Goal: Information Seeking & Learning: Learn about a topic

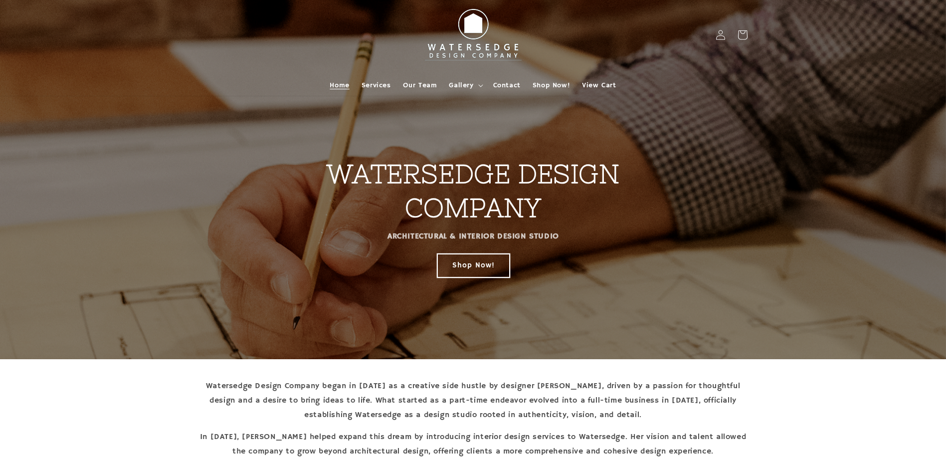
click at [474, 268] on link "Shop Now!" at bounding box center [473, 264] width 72 height 23
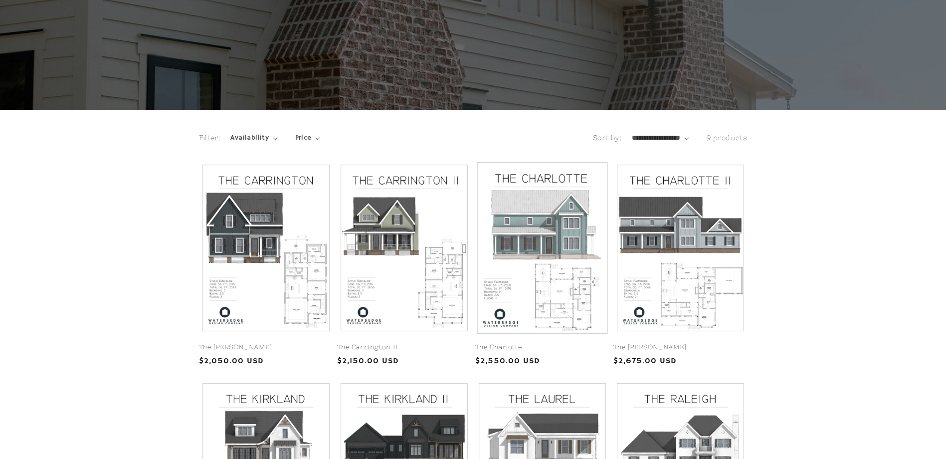
scroll to position [150, 0]
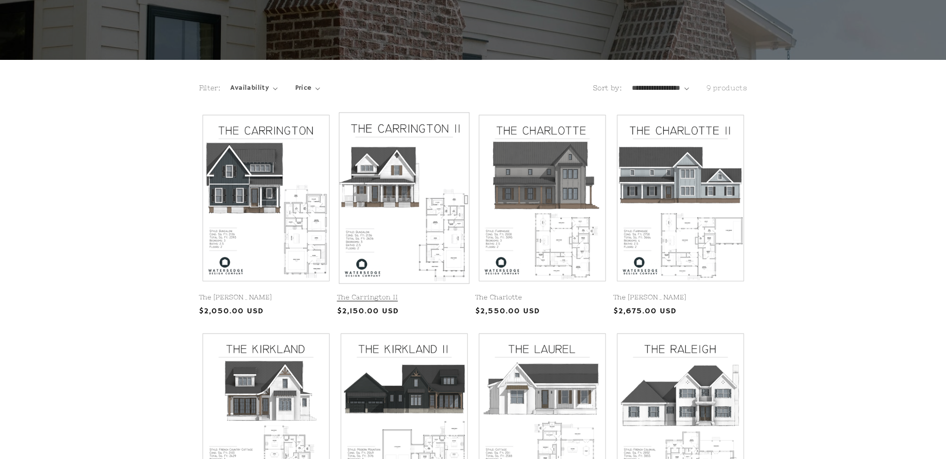
click at [387, 293] on link "The Carrington II" at bounding box center [404, 297] width 134 height 8
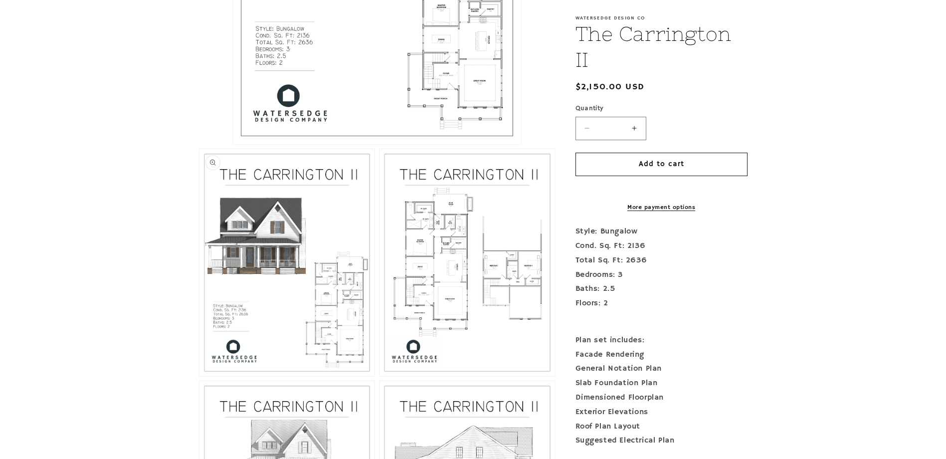
scroll to position [549, 0]
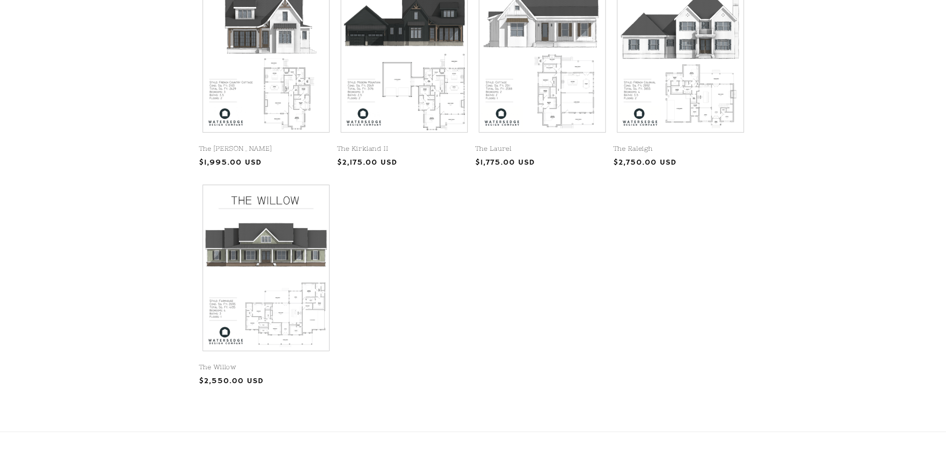
scroll to position [549, 0]
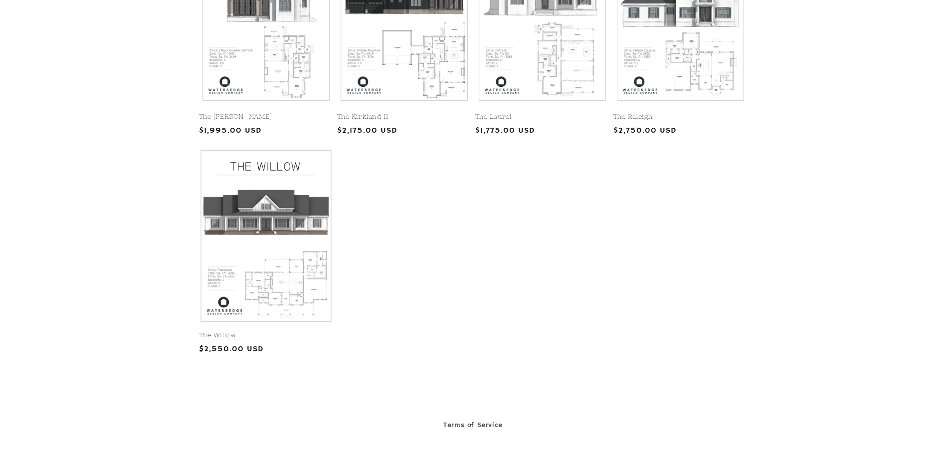
click at [248, 331] on link "The Willow" at bounding box center [266, 335] width 134 height 8
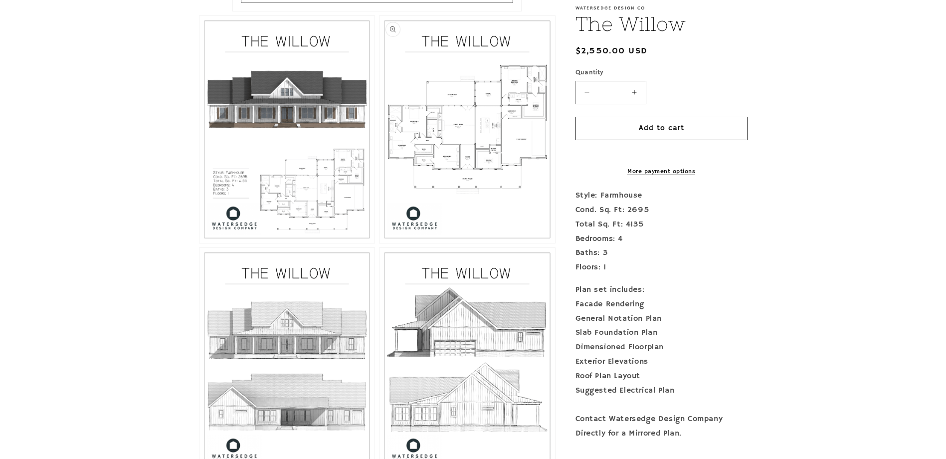
scroll to position [599, 0]
click at [380, 244] on button "Open media 3 in modal" at bounding box center [380, 244] width 0 height 0
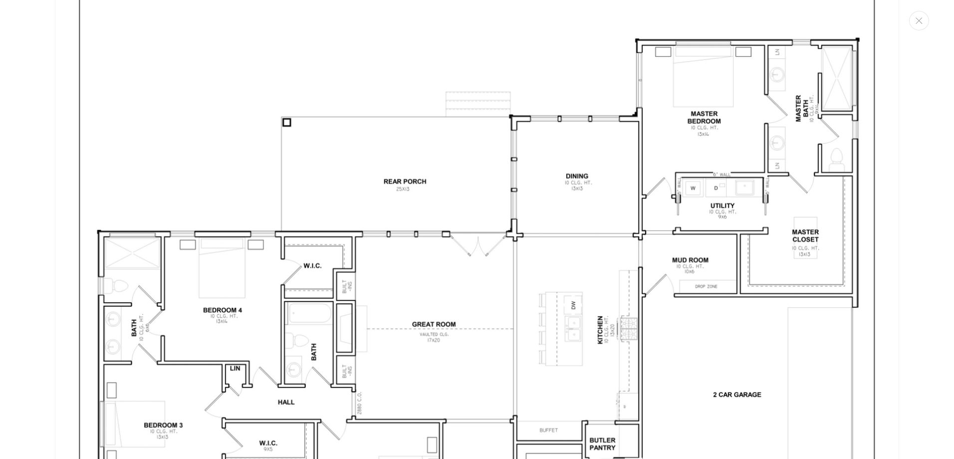
scroll to position [2389, 0]
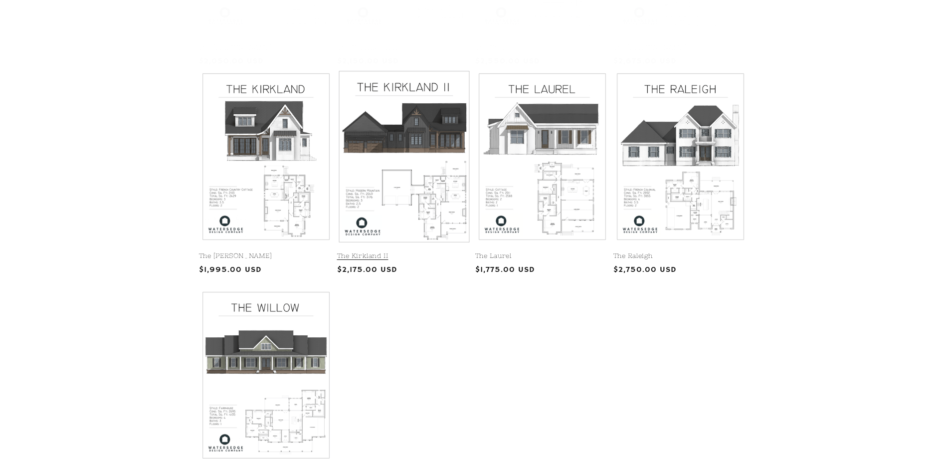
scroll to position [399, 0]
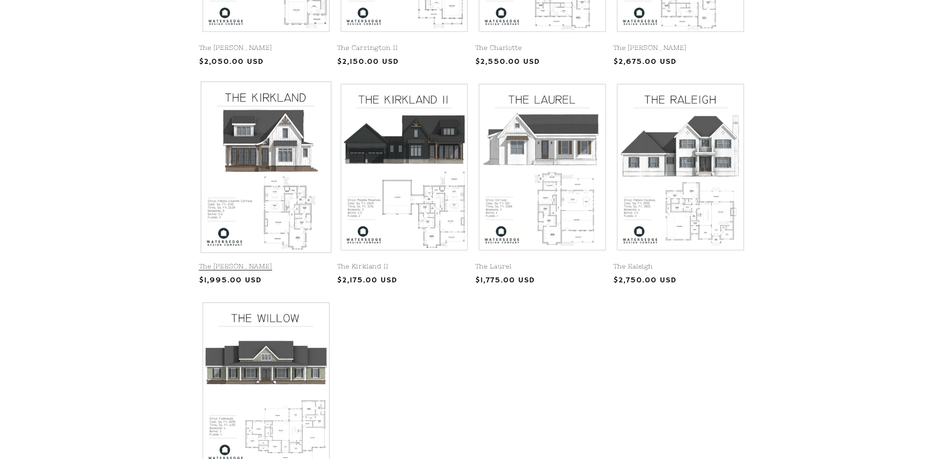
click at [286, 262] on link "The Kirkland" at bounding box center [266, 266] width 134 height 8
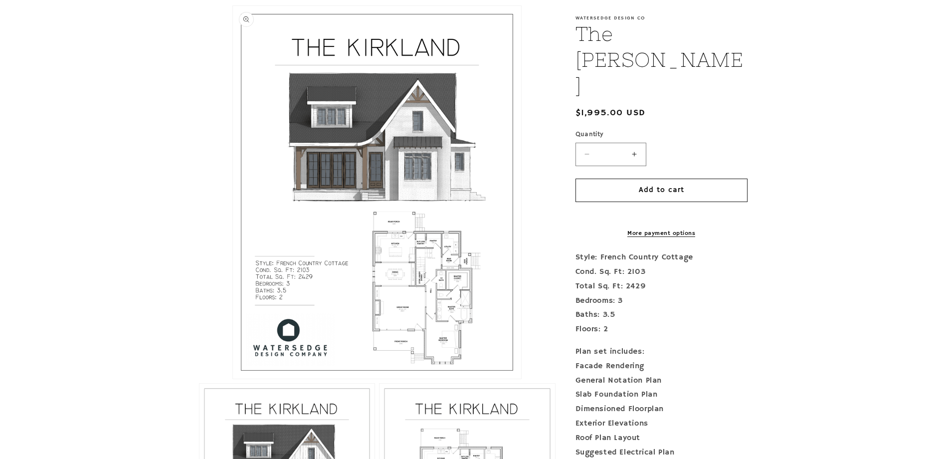
scroll to position [249, 0]
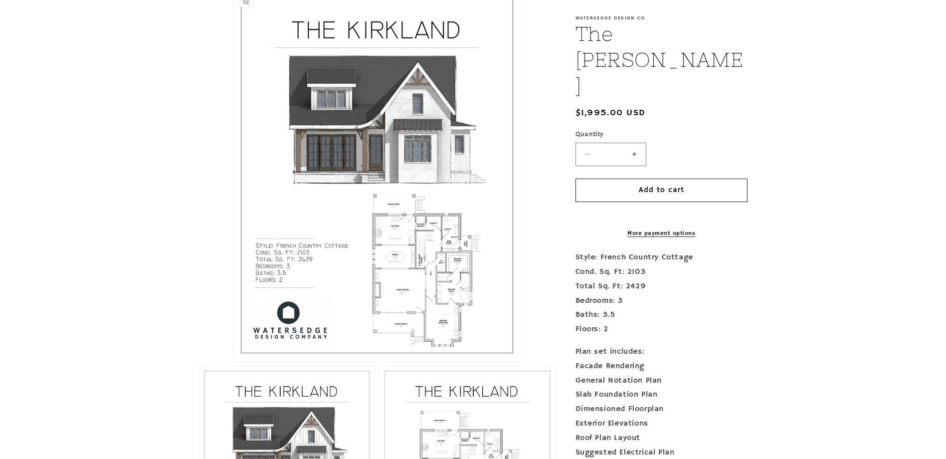
click at [233, 361] on button "Open media 1 in modal" at bounding box center [233, 361] width 0 height 0
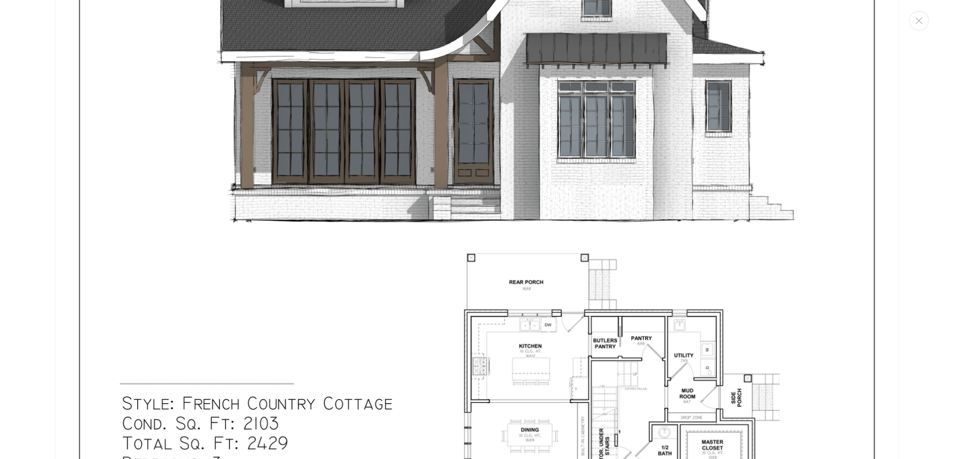
scroll to position [359, 0]
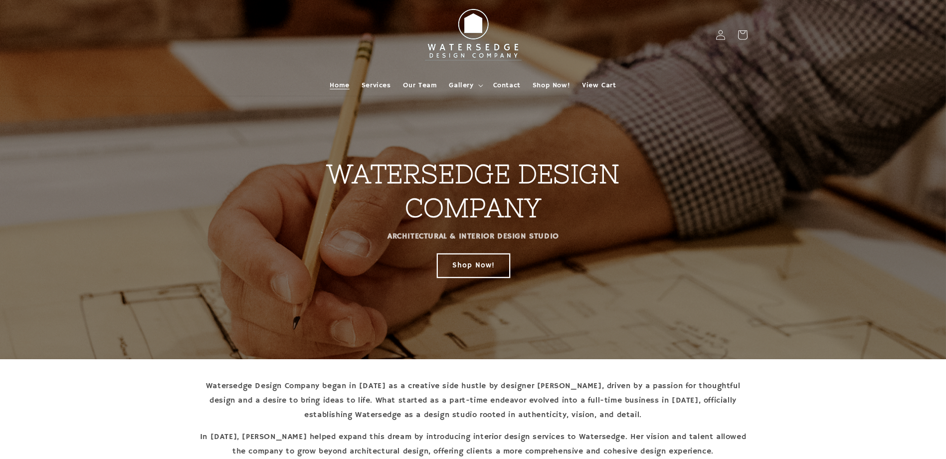
click at [475, 268] on link "Shop Now!" at bounding box center [473, 264] width 72 height 23
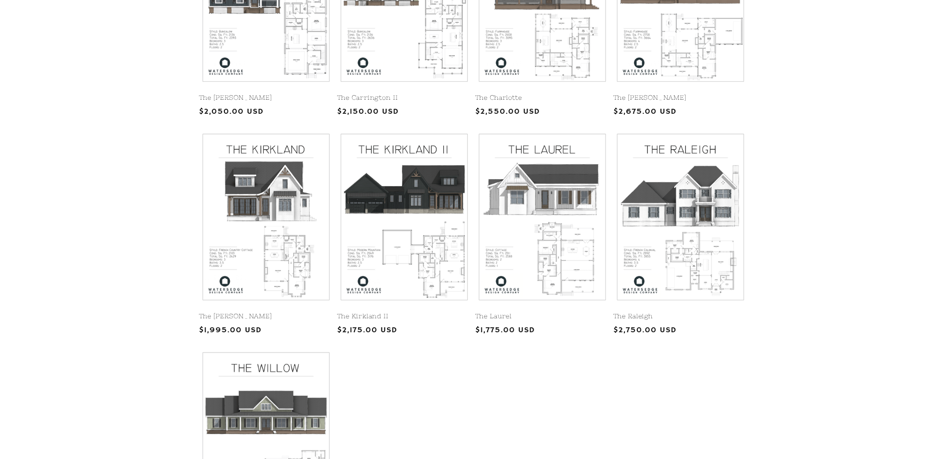
scroll to position [399, 0]
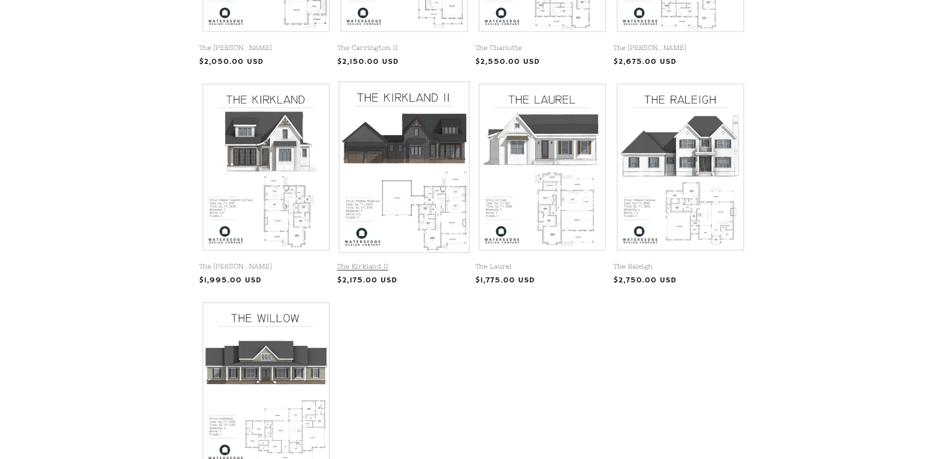
click at [406, 262] on link "The Kirkland II" at bounding box center [404, 266] width 134 height 8
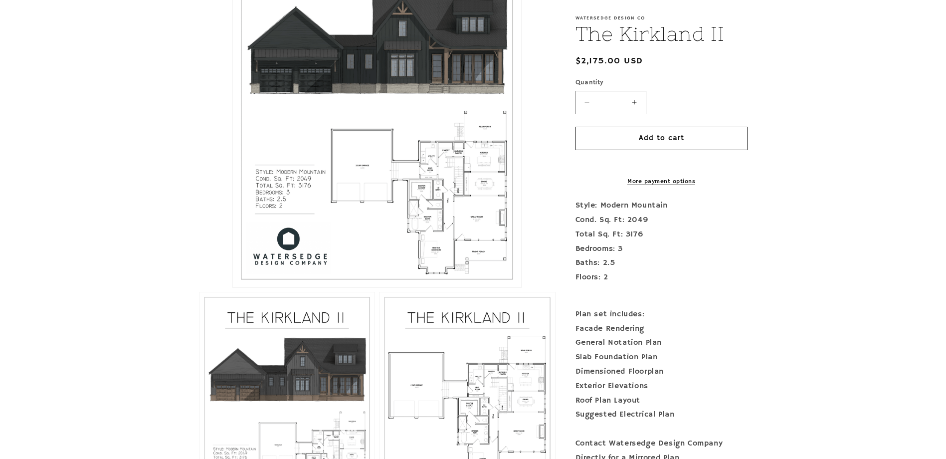
scroll to position [349, 0]
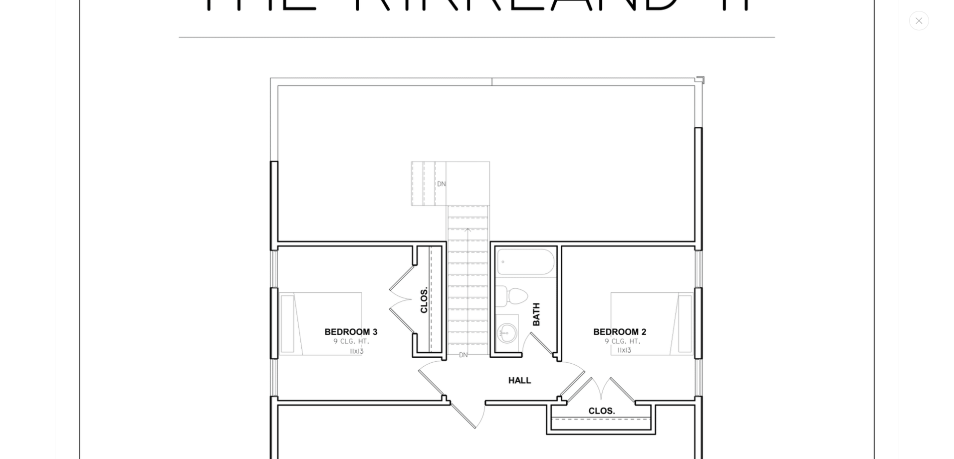
scroll to position [3287, 0]
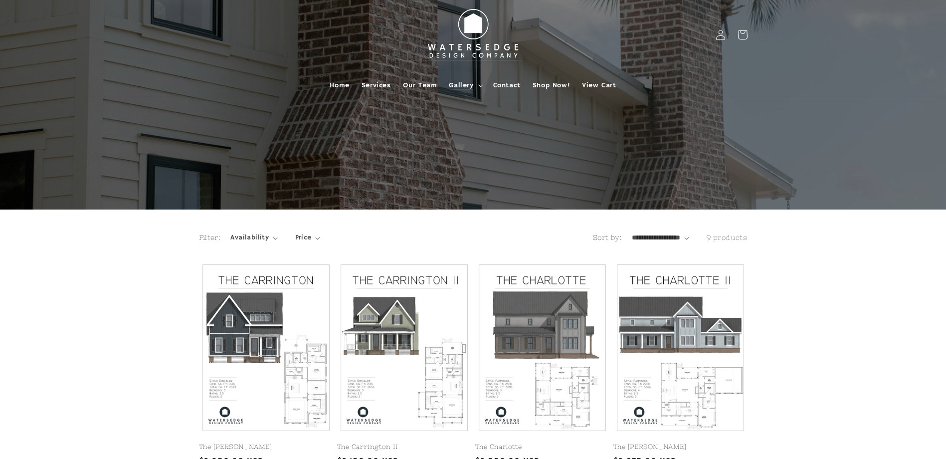
click at [475, 86] on summary "Gallery" at bounding box center [465, 85] width 44 height 21
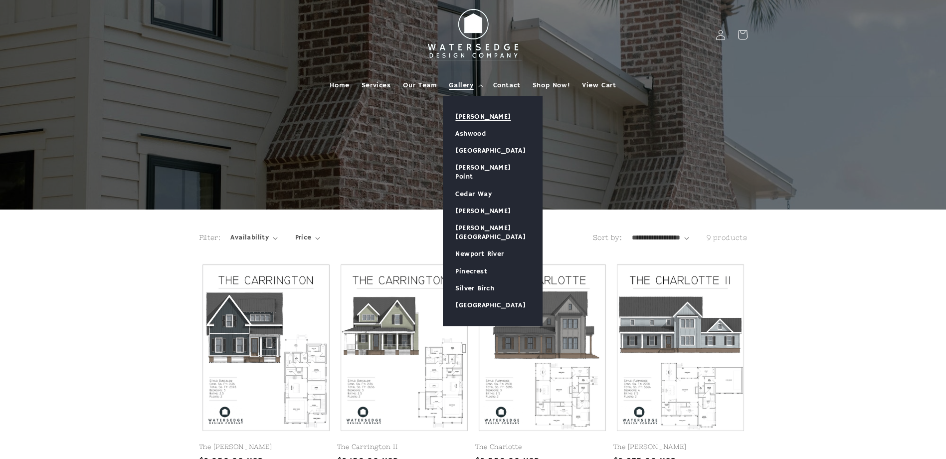
click at [475, 116] on link "[PERSON_NAME]" at bounding box center [493, 116] width 99 height 17
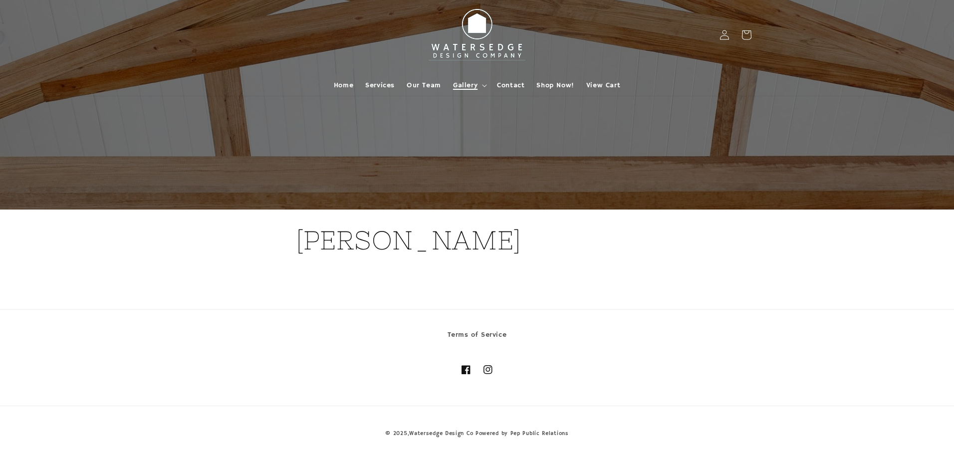
click at [469, 90] on summary "Gallery" at bounding box center [469, 85] width 44 height 21
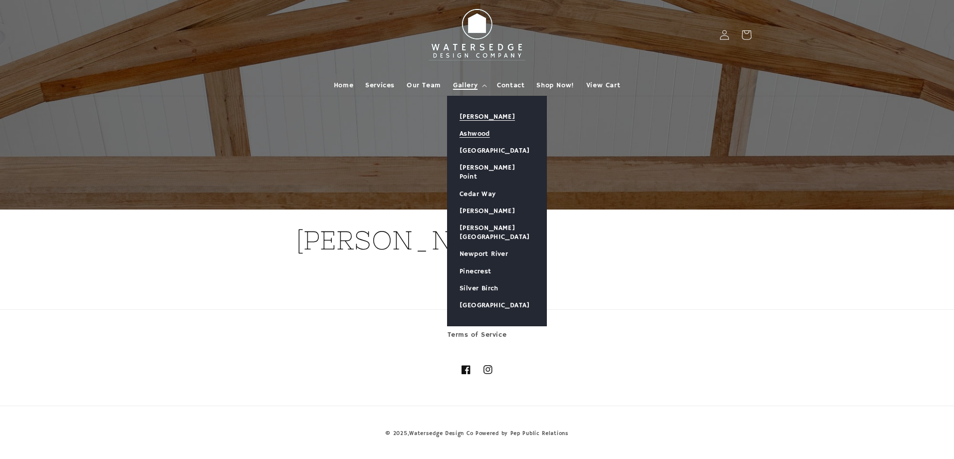
click at [475, 131] on link "Ashwood" at bounding box center [497, 133] width 99 height 17
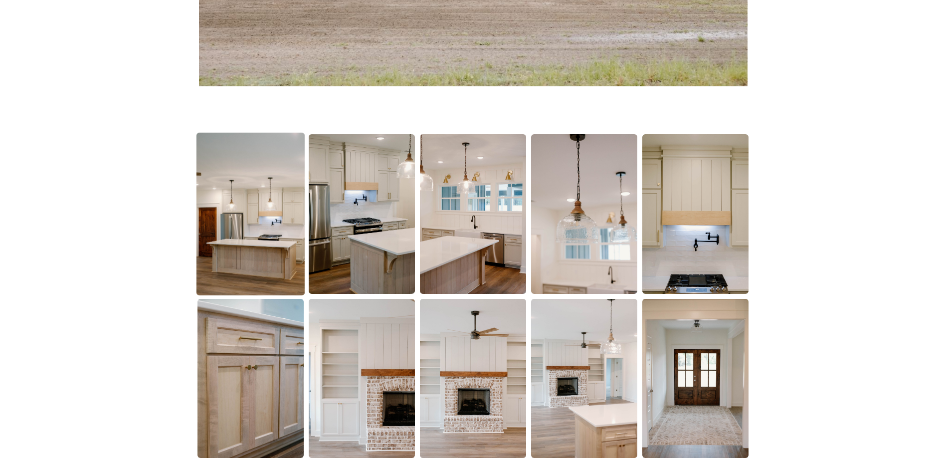
scroll to position [549, 0]
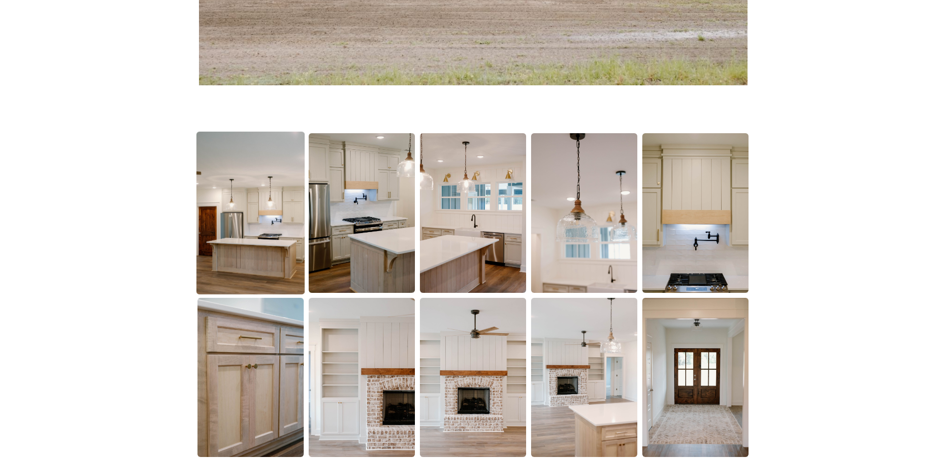
click at [260, 211] on img at bounding box center [251, 213] width 108 height 163
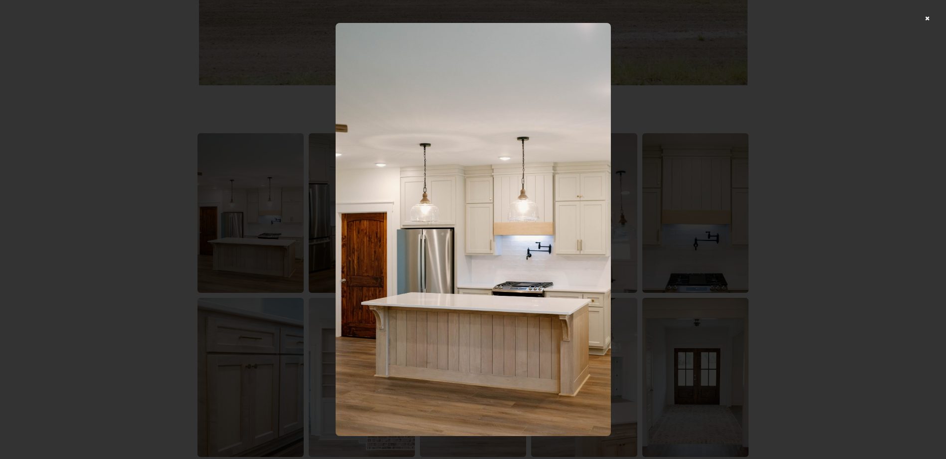
click at [715, 318] on div at bounding box center [473, 229] width 946 height 459
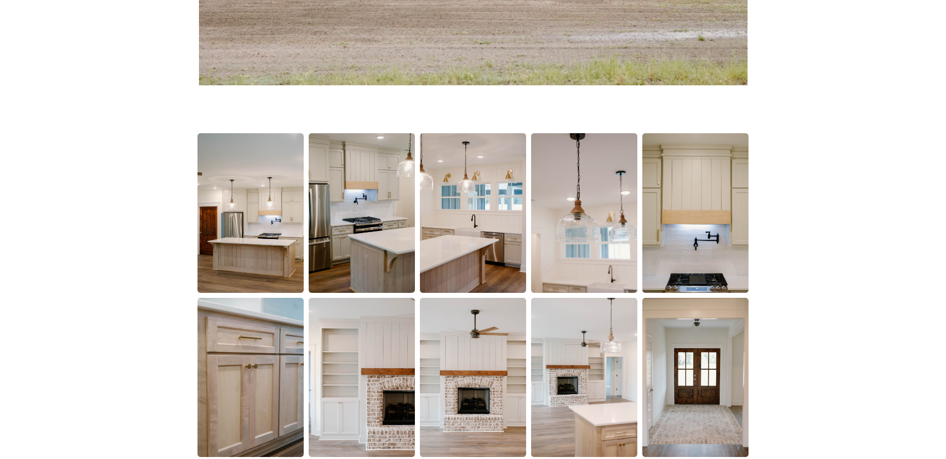
click at [397, 225] on img at bounding box center [362, 213] width 106 height 160
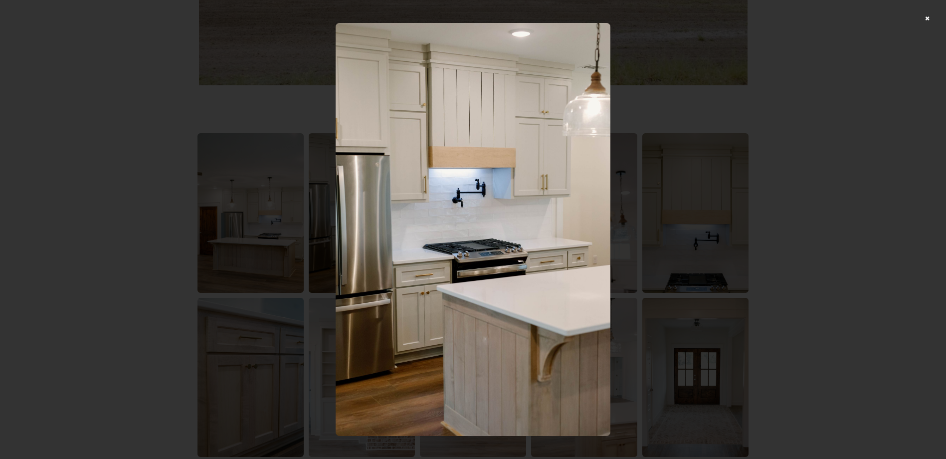
click at [718, 278] on div at bounding box center [473, 229] width 946 height 459
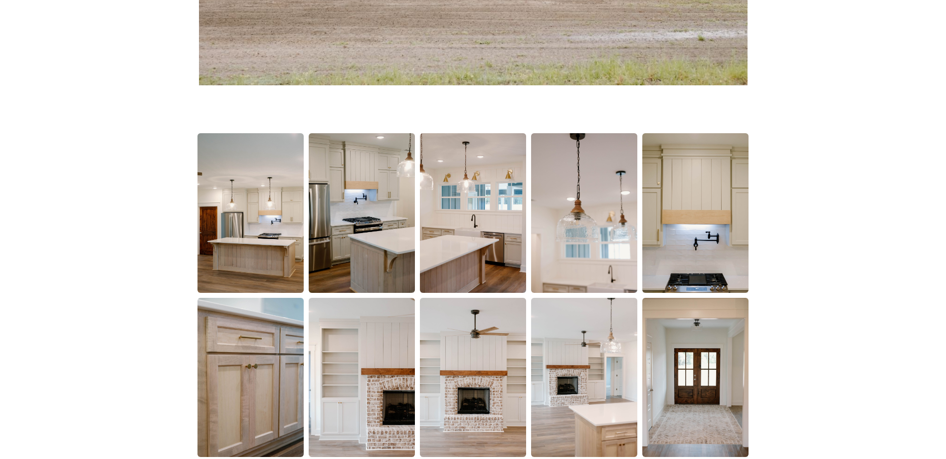
click at [487, 231] on img at bounding box center [473, 213] width 106 height 160
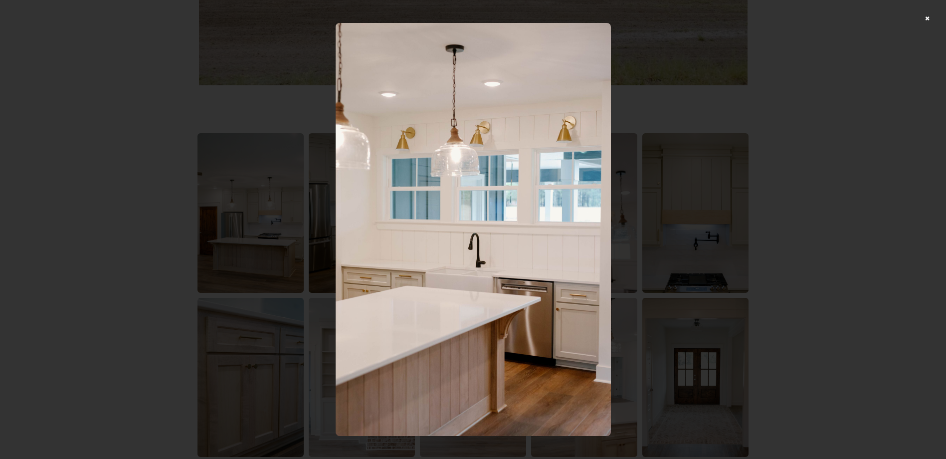
click at [747, 260] on div at bounding box center [473, 229] width 946 height 459
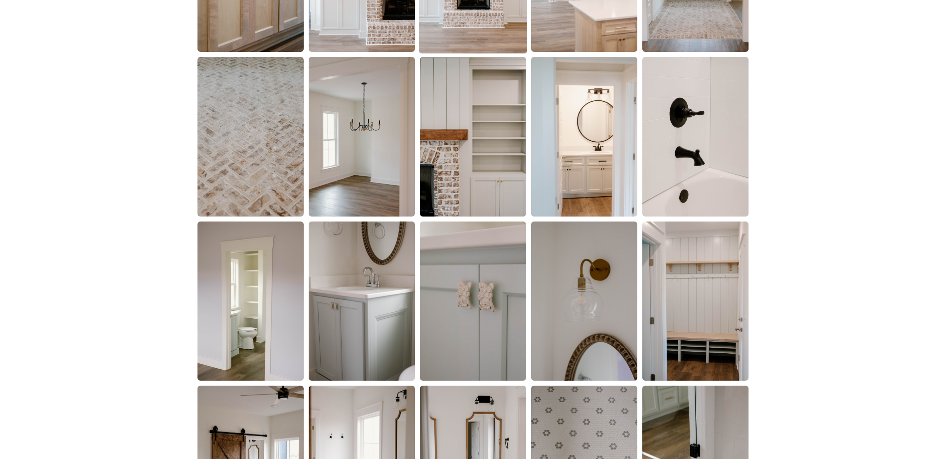
scroll to position [605, 0]
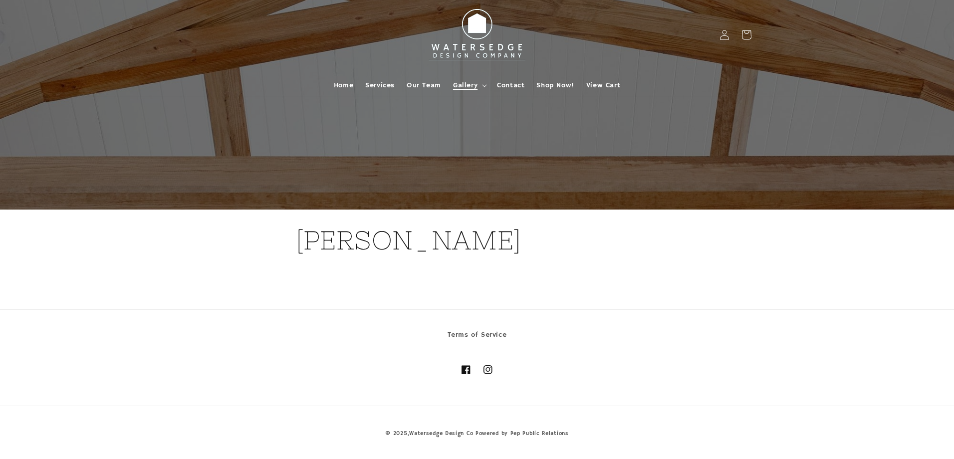
click at [458, 82] on span "Gallery" at bounding box center [465, 85] width 24 height 9
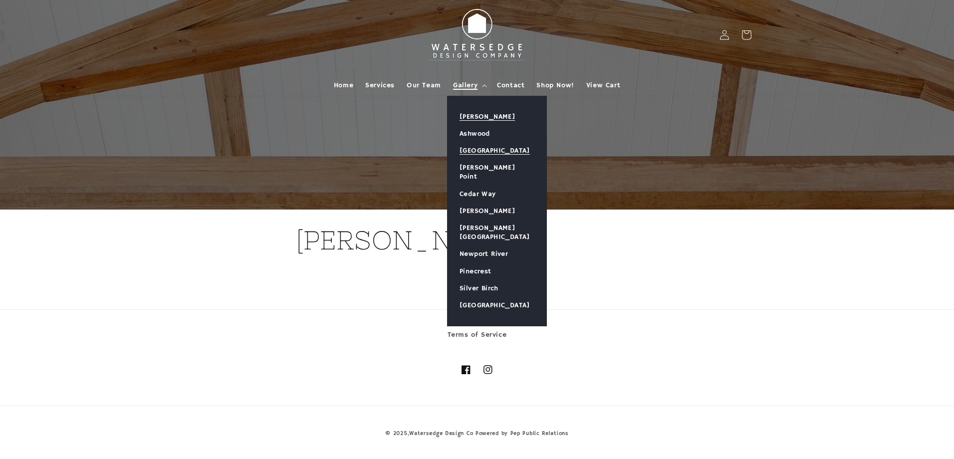
click at [473, 148] on link "[GEOGRAPHIC_DATA]" at bounding box center [497, 150] width 99 height 17
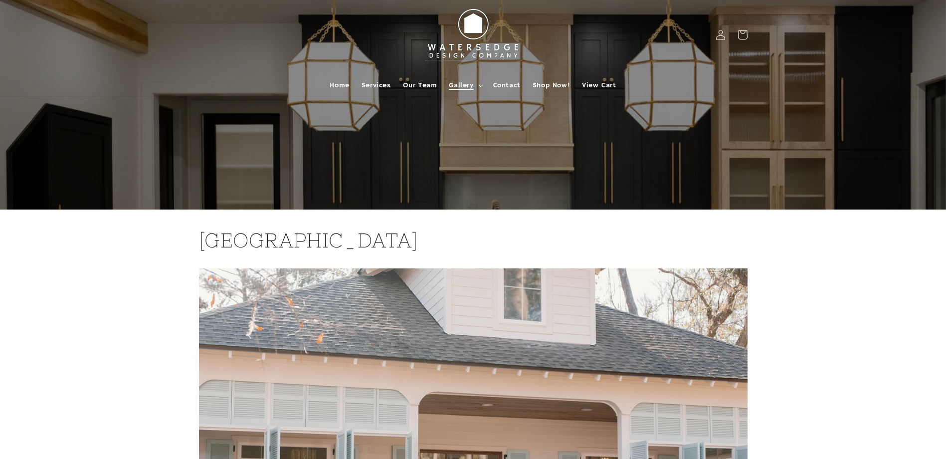
click at [484, 85] on summary "Gallery" at bounding box center [465, 85] width 44 height 21
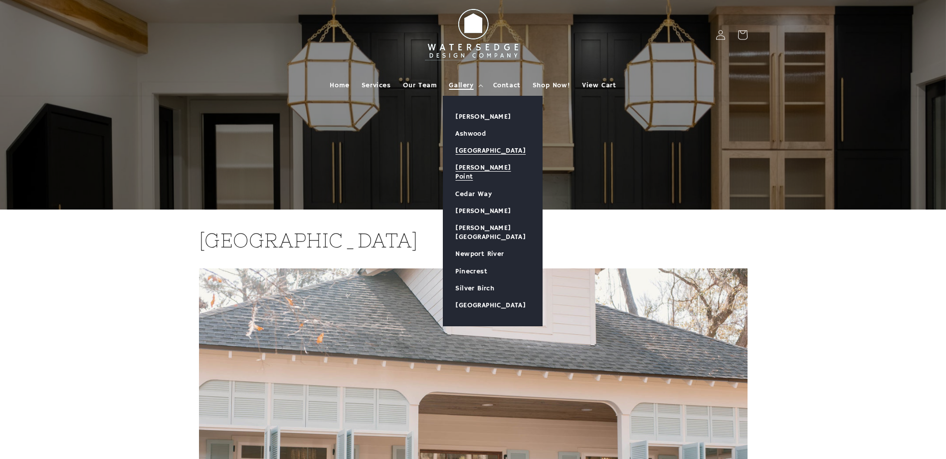
click at [483, 164] on link "[PERSON_NAME] Point" at bounding box center [493, 172] width 99 height 26
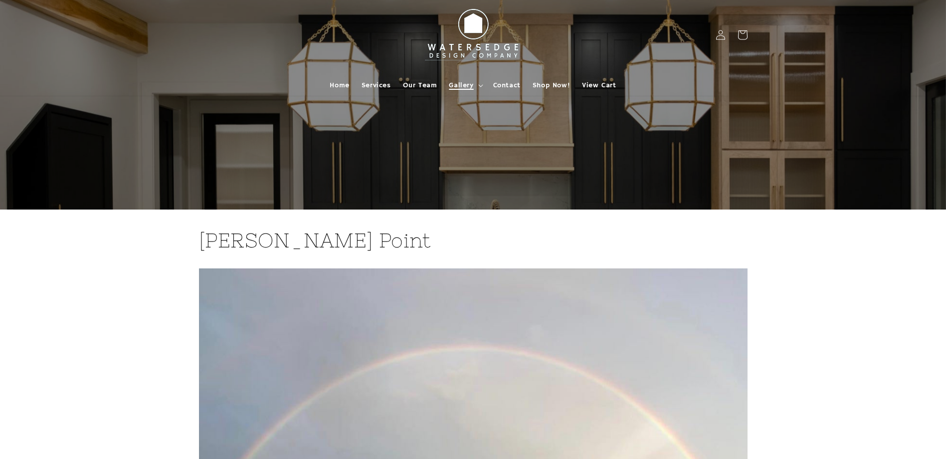
click at [462, 83] on span "Gallery" at bounding box center [461, 85] width 24 height 9
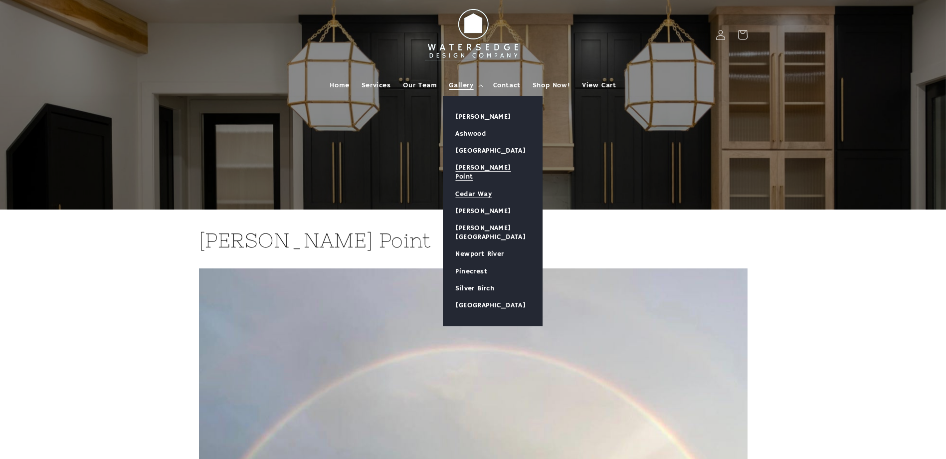
click at [478, 186] on link "Cedar Way" at bounding box center [493, 194] width 99 height 17
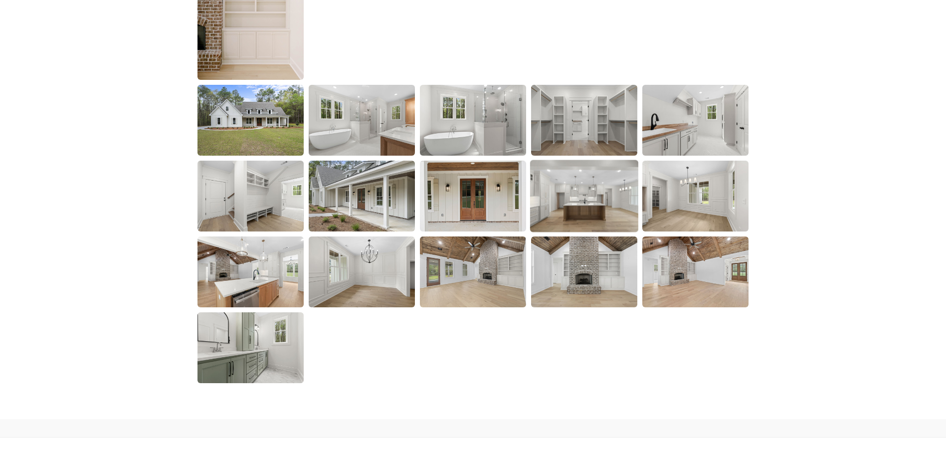
scroll to position [1497, 0]
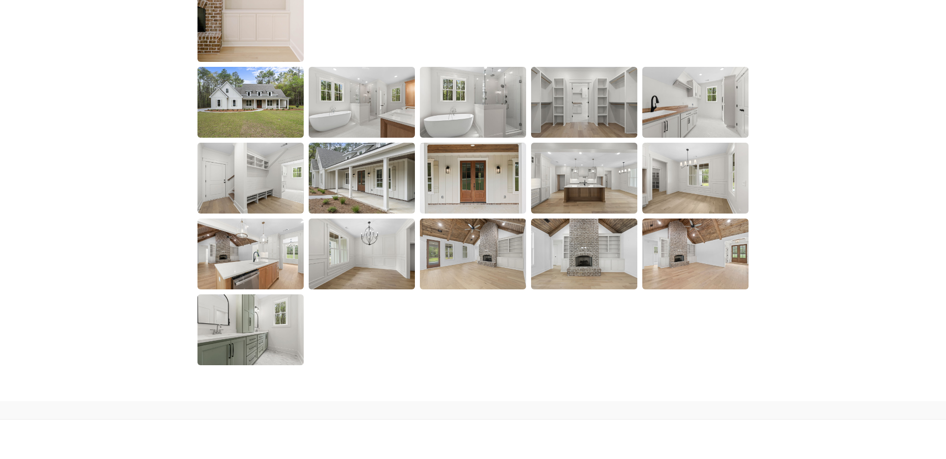
click at [572, 230] on img at bounding box center [584, 254] width 106 height 71
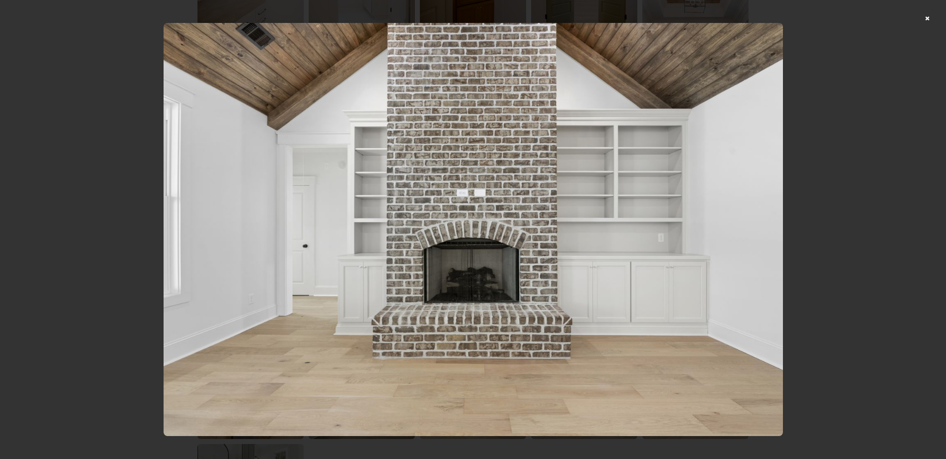
click at [509, 231] on img at bounding box center [474, 229] width 620 height 413
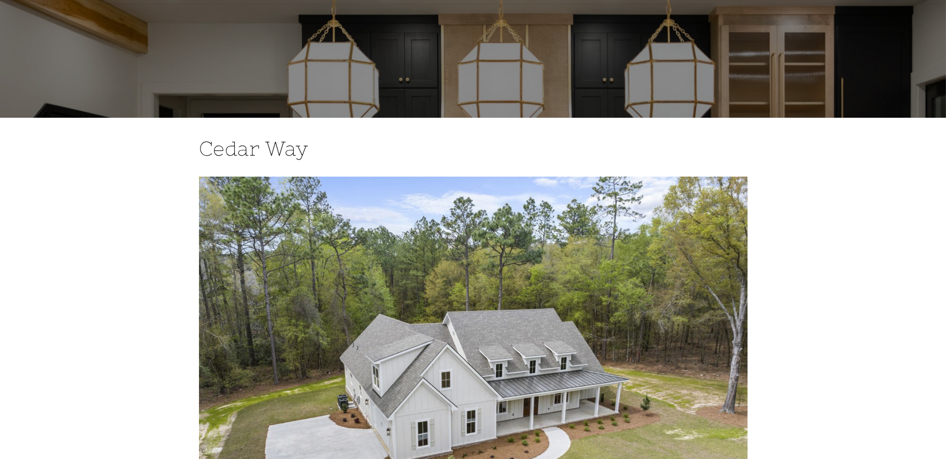
scroll to position [0, 0]
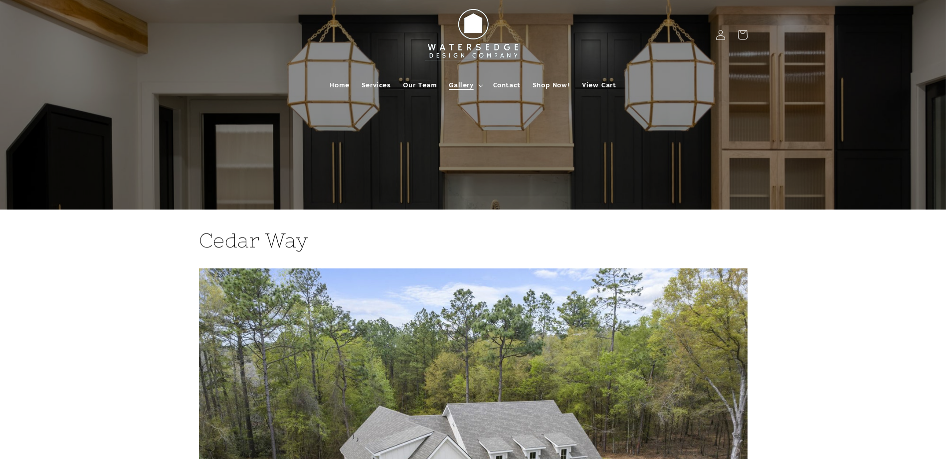
click at [473, 86] on span "Gallery" at bounding box center [461, 85] width 24 height 9
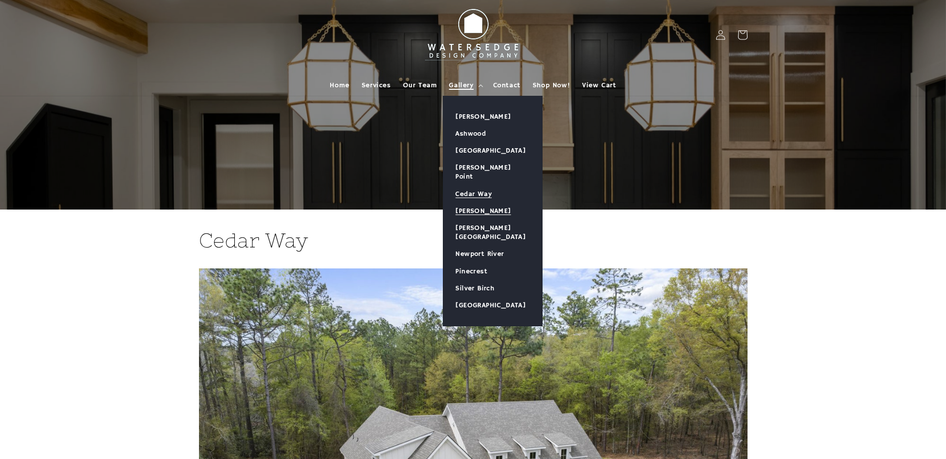
click at [487, 203] on link "[PERSON_NAME]" at bounding box center [493, 211] width 99 height 17
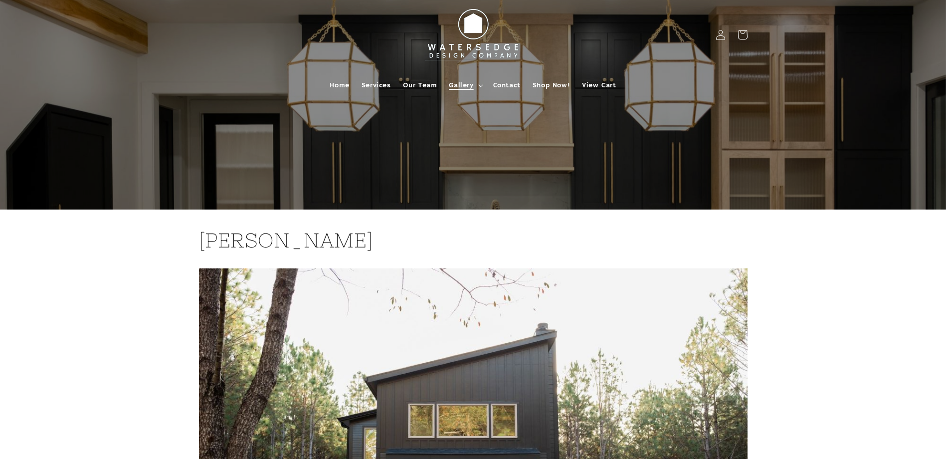
drag, startPoint x: 467, startPoint y: 83, endPoint x: 465, endPoint y: 90, distance: 6.8
click at [466, 84] on span "Gallery" at bounding box center [461, 85] width 24 height 9
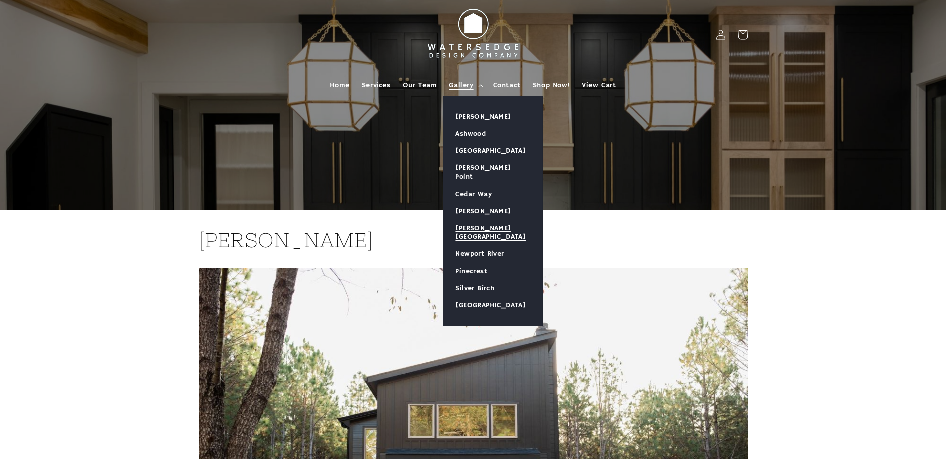
click at [474, 220] on link "[PERSON_NAME][GEOGRAPHIC_DATA]" at bounding box center [493, 233] width 99 height 26
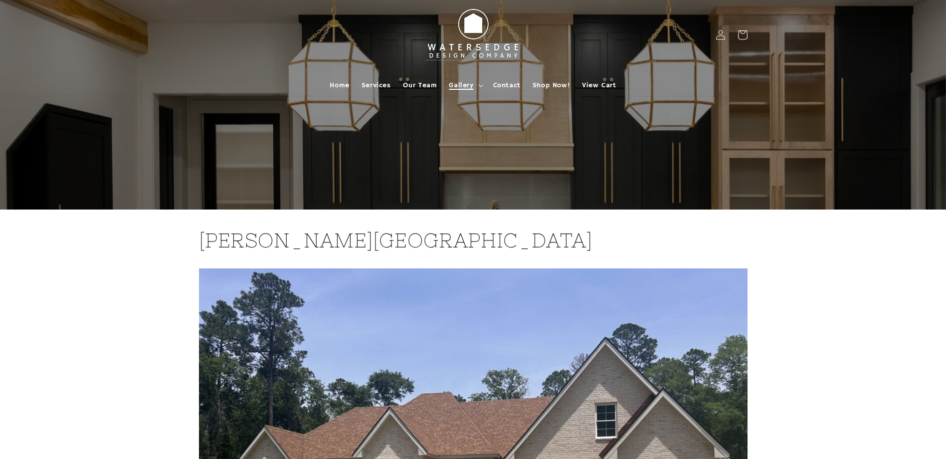
click at [458, 87] on span "Gallery" at bounding box center [461, 85] width 24 height 9
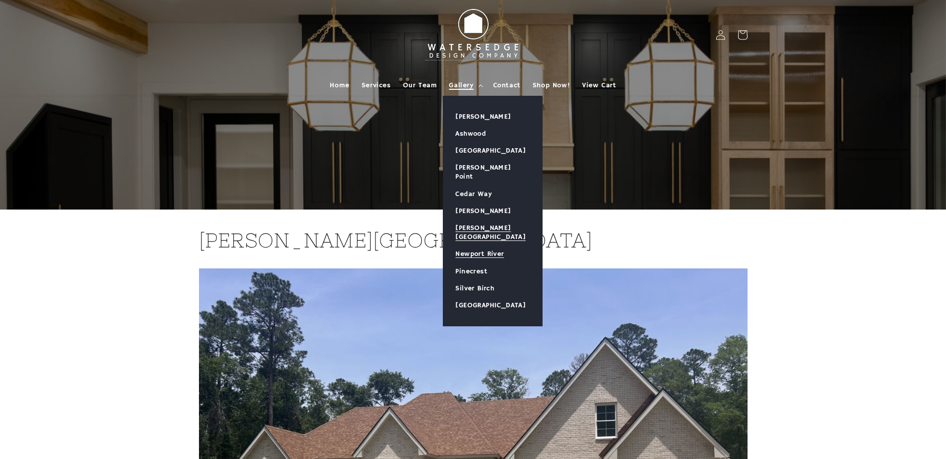
click at [480, 245] on link "Newport River" at bounding box center [493, 253] width 99 height 17
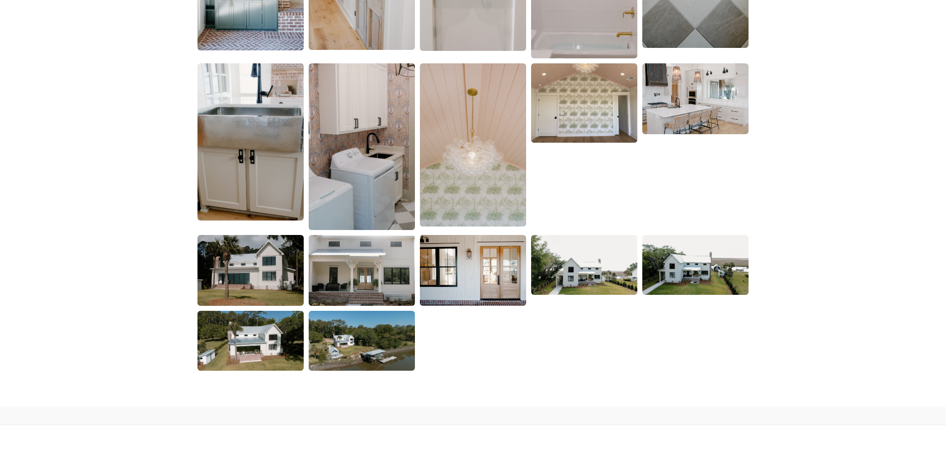
scroll to position [1796, 0]
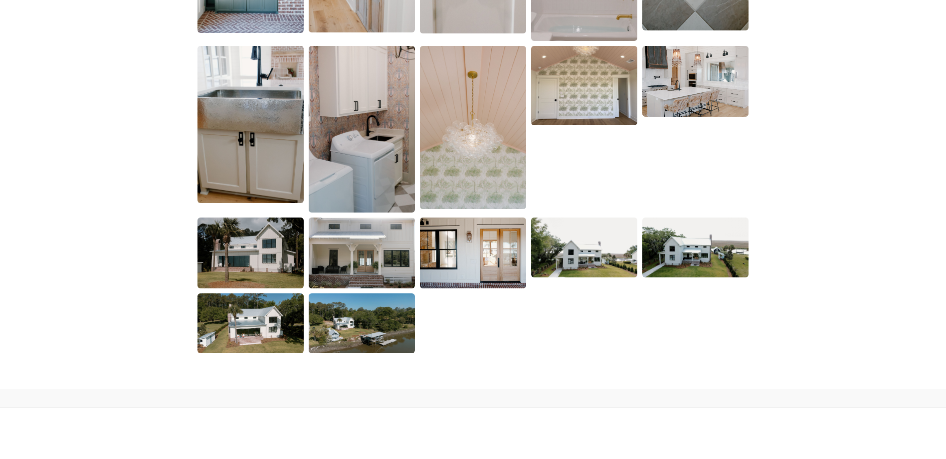
click at [591, 261] on img at bounding box center [584, 248] width 106 height 60
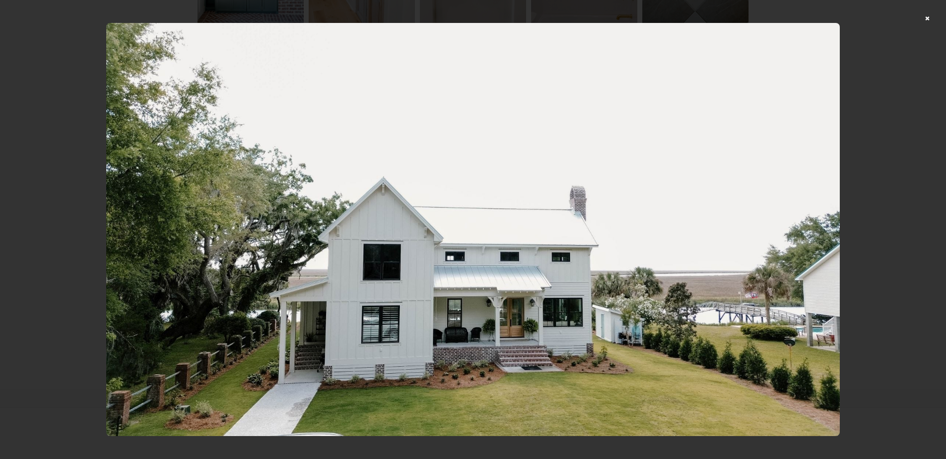
click at [905, 59] on div at bounding box center [473, 229] width 946 height 459
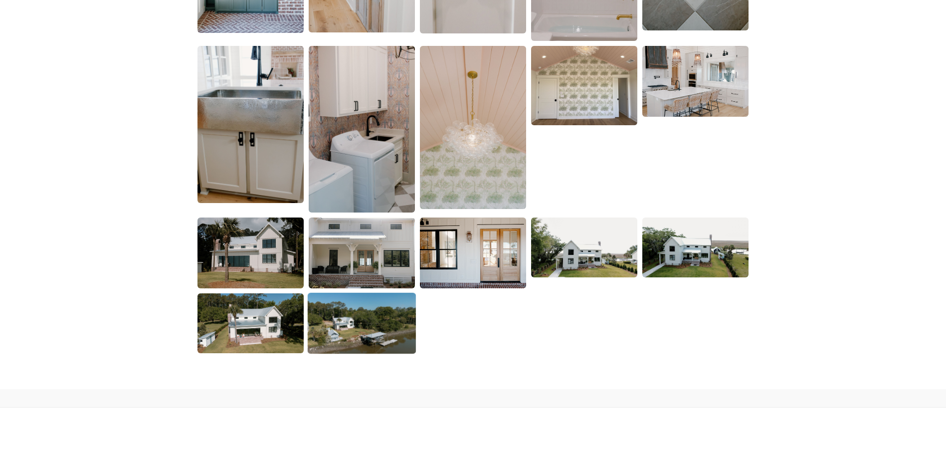
click at [380, 341] on img at bounding box center [362, 323] width 108 height 61
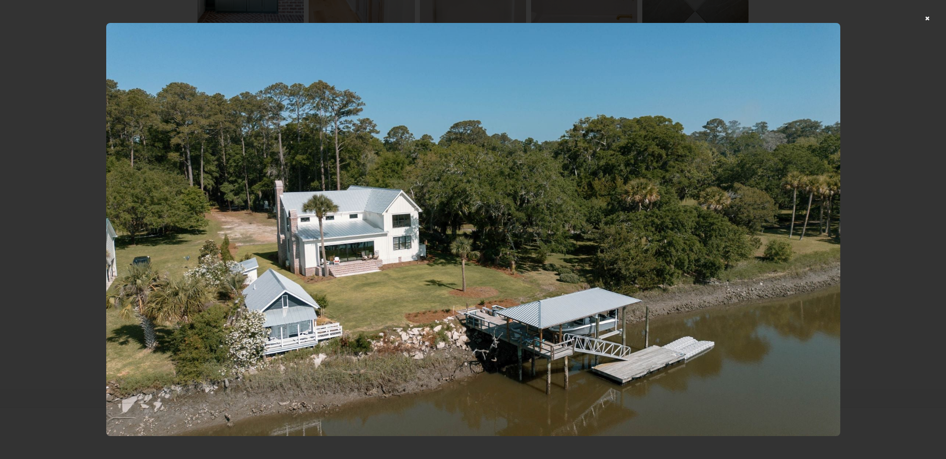
click at [933, 18] on div at bounding box center [473, 229] width 946 height 459
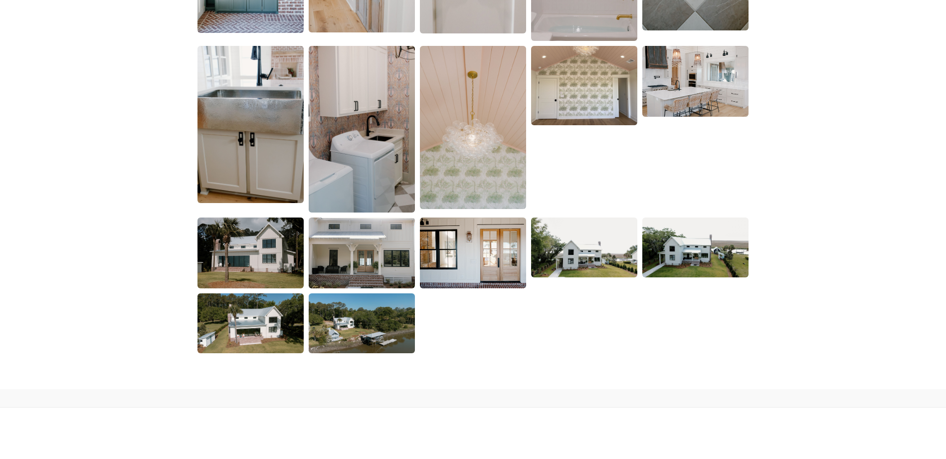
click at [589, 246] on img at bounding box center [584, 248] width 106 height 60
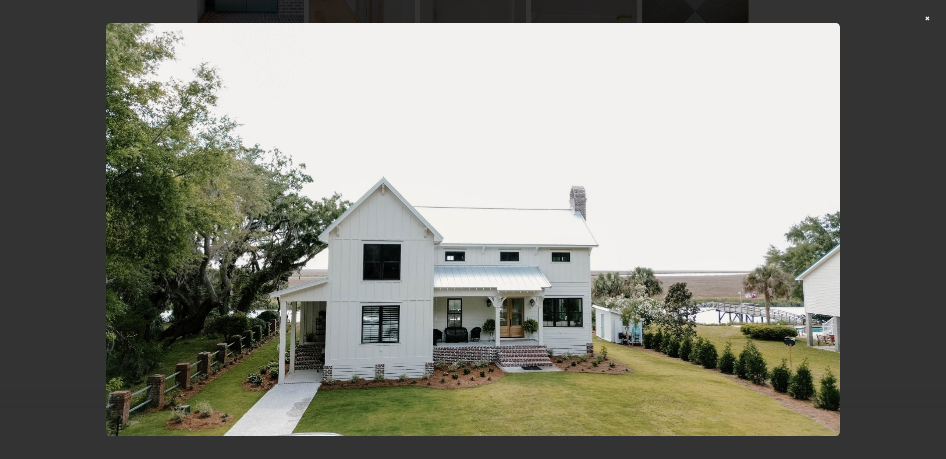
click at [940, 16] on div at bounding box center [473, 229] width 946 height 459
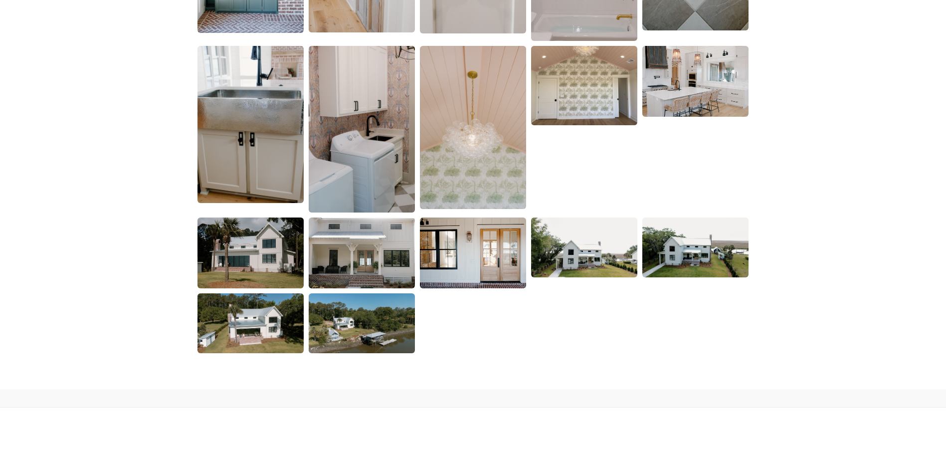
click at [684, 261] on img at bounding box center [696, 247] width 108 height 61
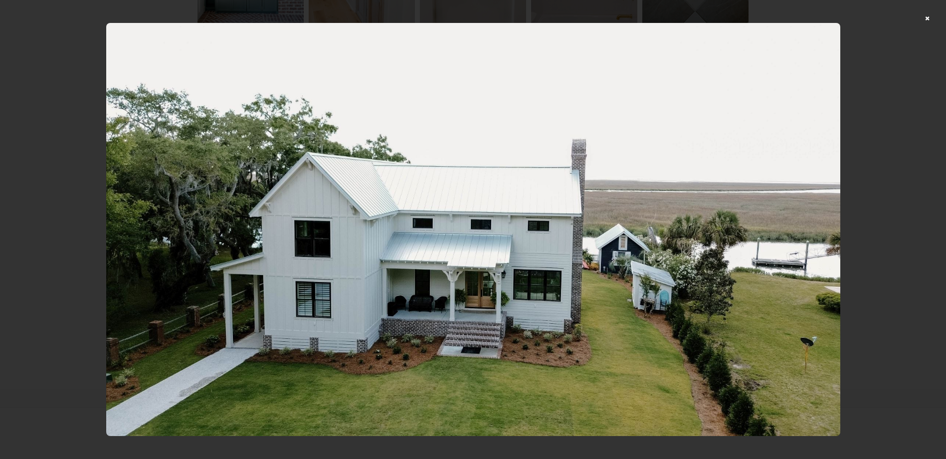
click at [936, 16] on div at bounding box center [473, 229] width 946 height 459
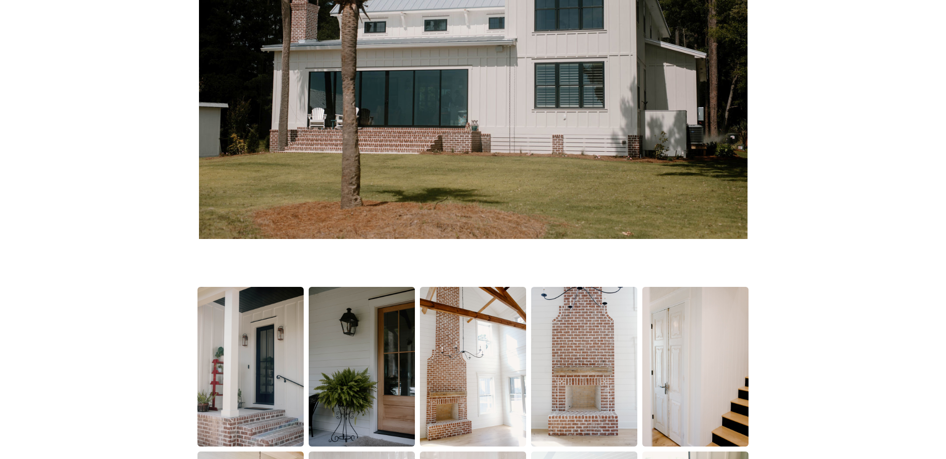
scroll to position [499, 0]
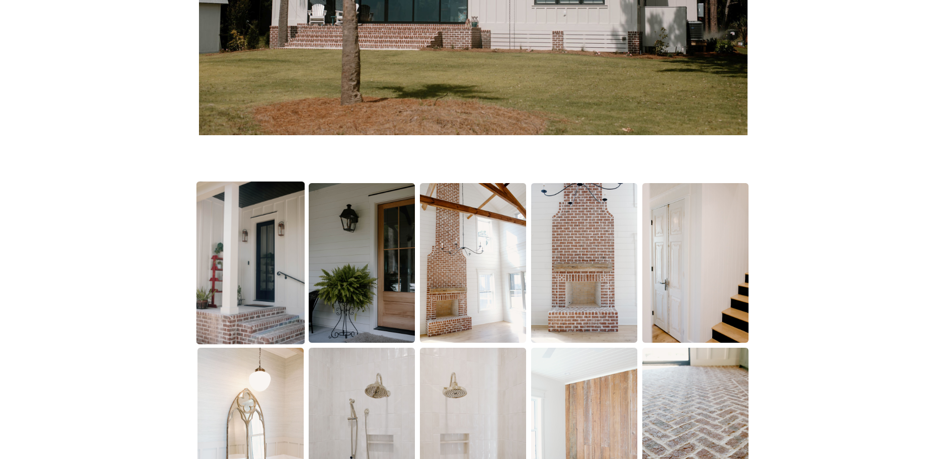
click at [285, 233] on img at bounding box center [251, 263] width 108 height 163
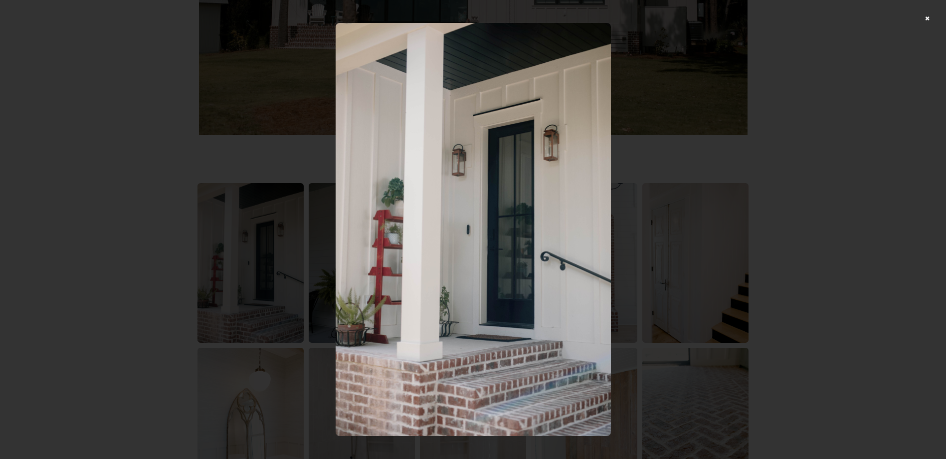
click at [924, 61] on div at bounding box center [473, 229] width 946 height 459
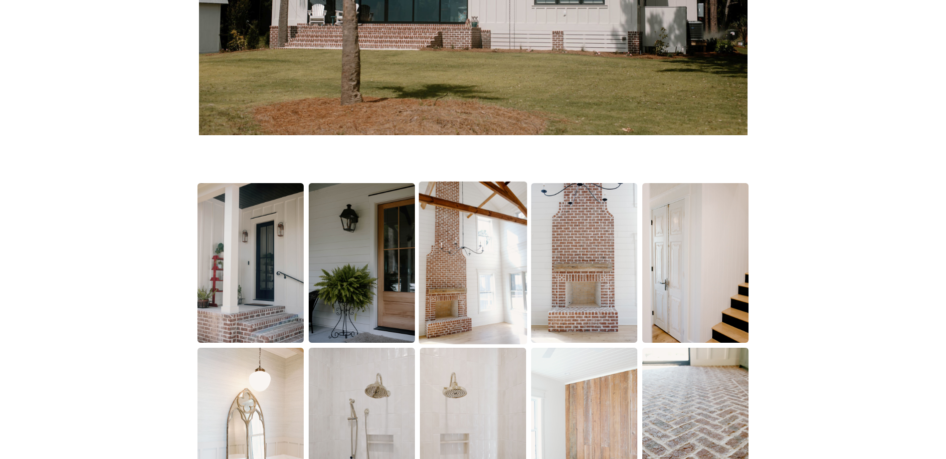
click at [480, 272] on img at bounding box center [473, 263] width 108 height 163
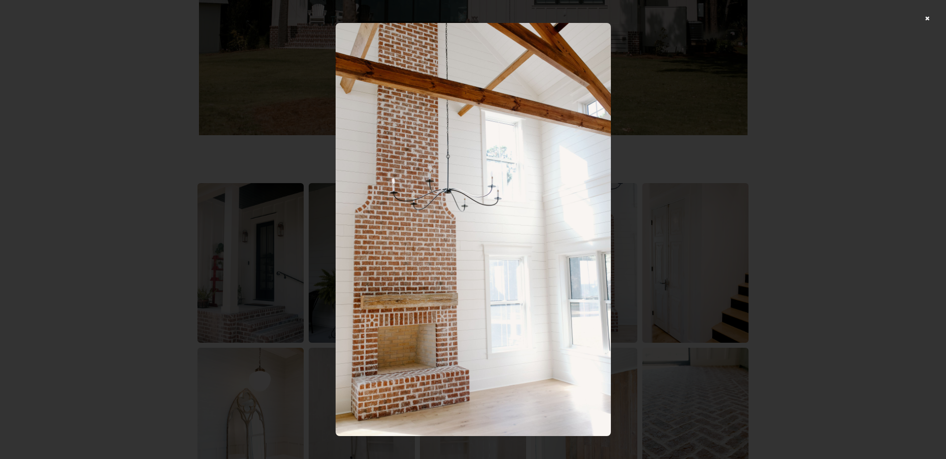
click at [756, 238] on div at bounding box center [473, 229] width 946 height 459
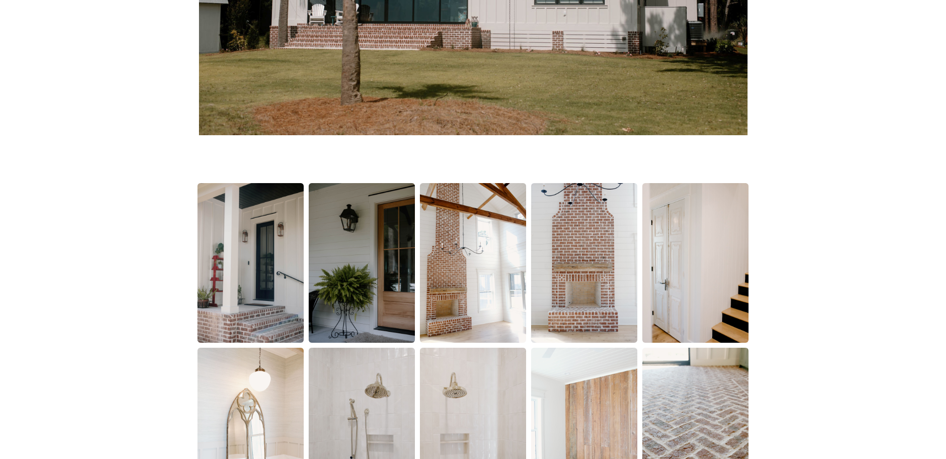
click at [522, 289] on img at bounding box center [473, 263] width 106 height 160
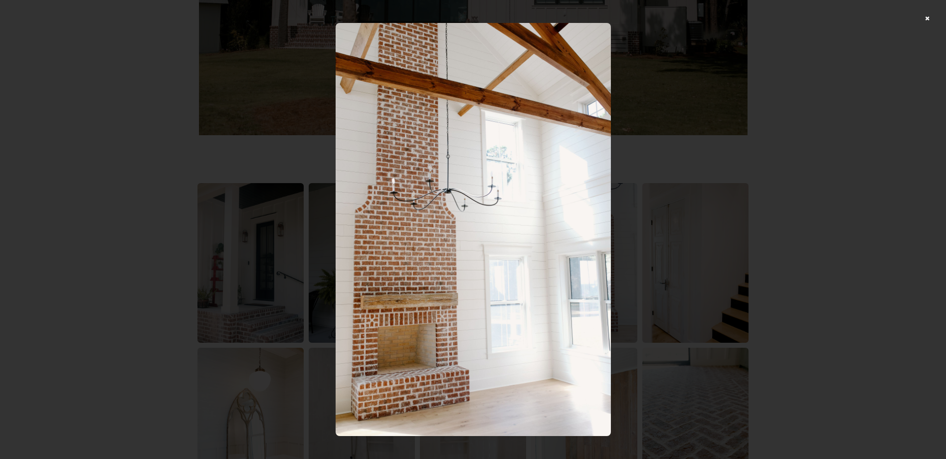
click at [671, 247] on div at bounding box center [473, 229] width 946 height 459
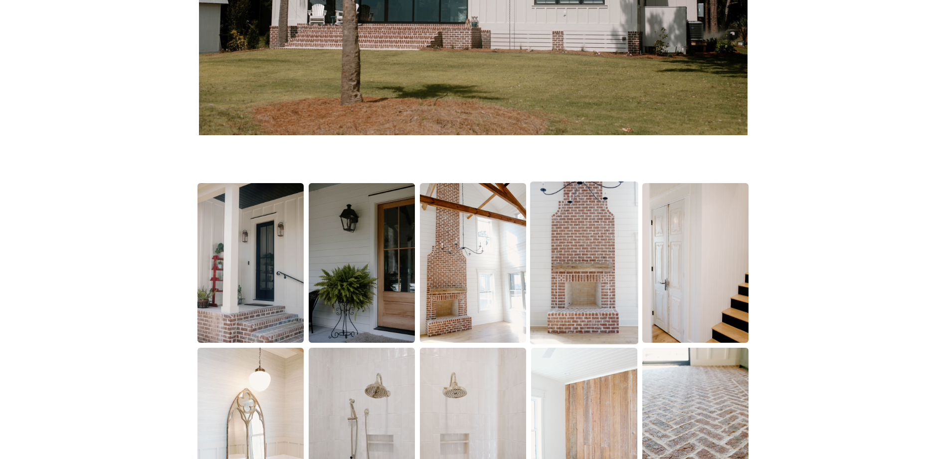
click at [585, 253] on img at bounding box center [584, 263] width 108 height 163
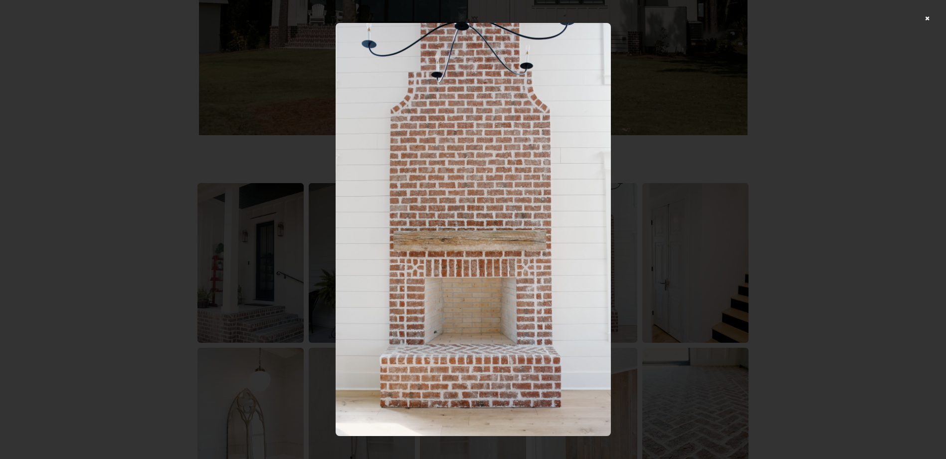
click at [721, 261] on div at bounding box center [473, 229] width 946 height 459
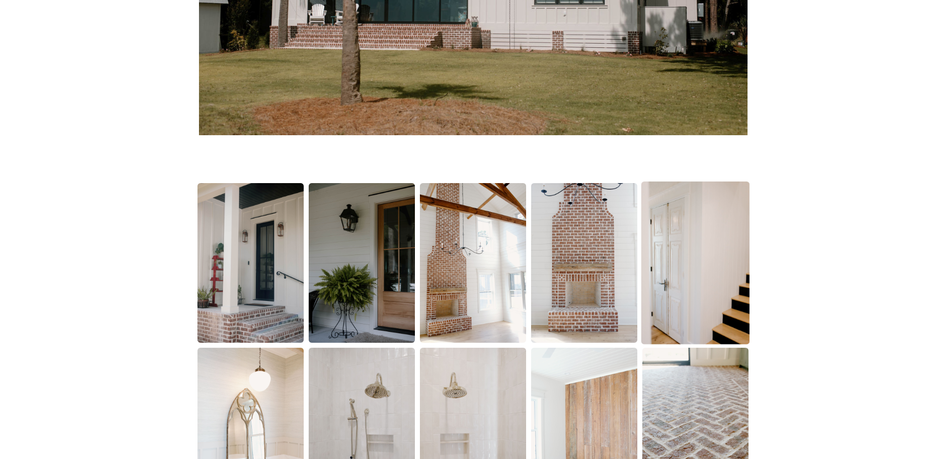
click at [704, 297] on img at bounding box center [696, 263] width 108 height 163
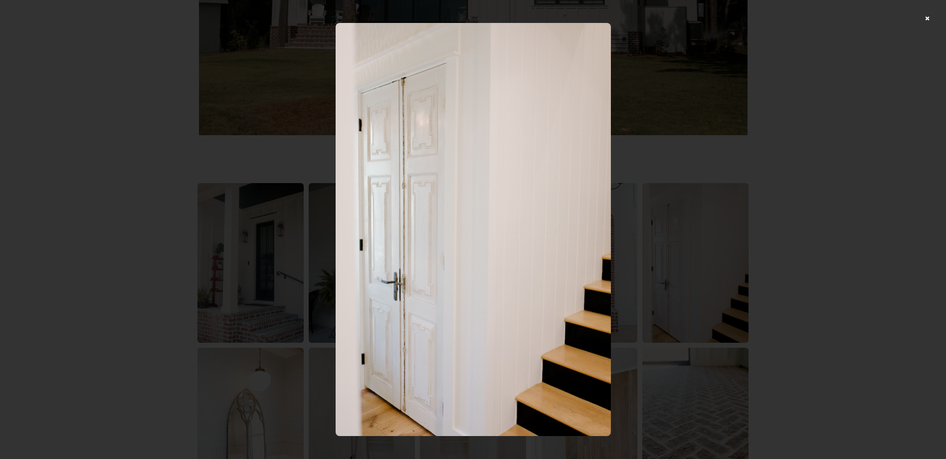
click at [790, 289] on div at bounding box center [473, 229] width 946 height 459
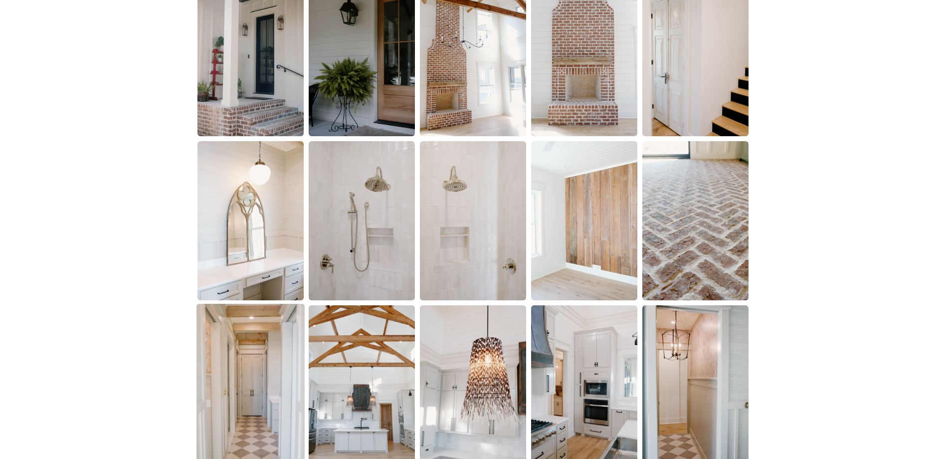
scroll to position [748, 0]
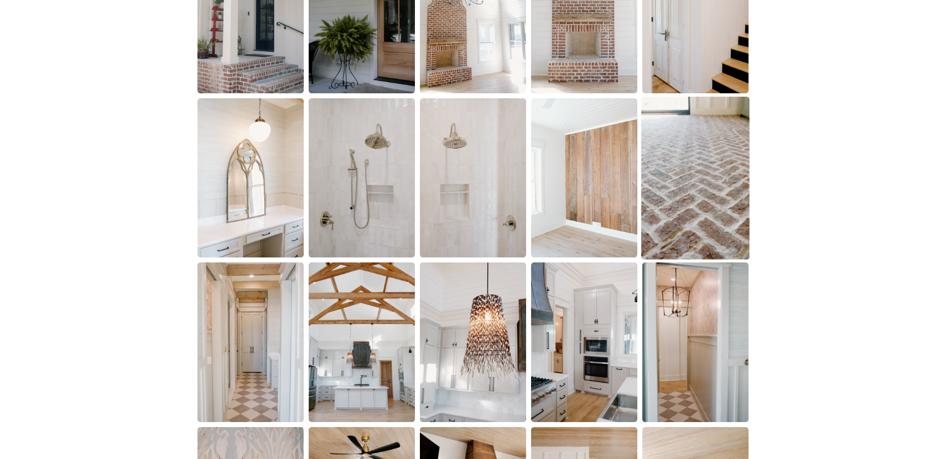
click at [731, 202] on img at bounding box center [696, 178] width 108 height 163
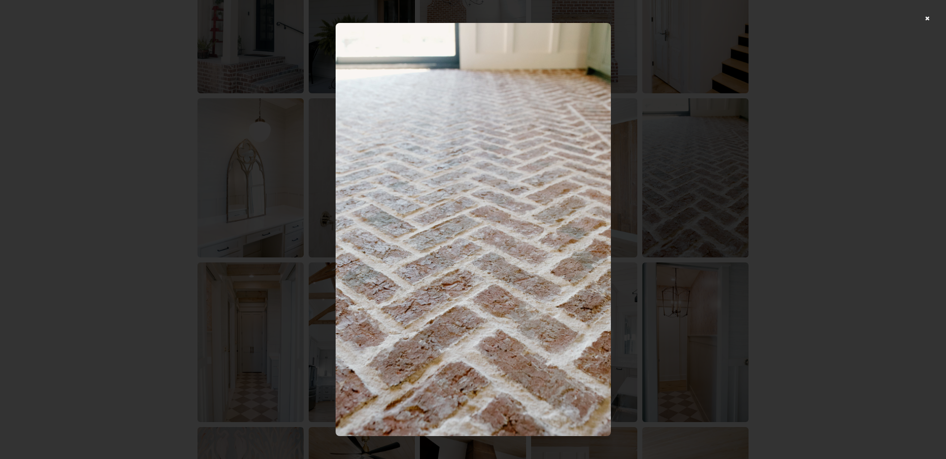
click at [812, 268] on div at bounding box center [473, 229] width 946 height 459
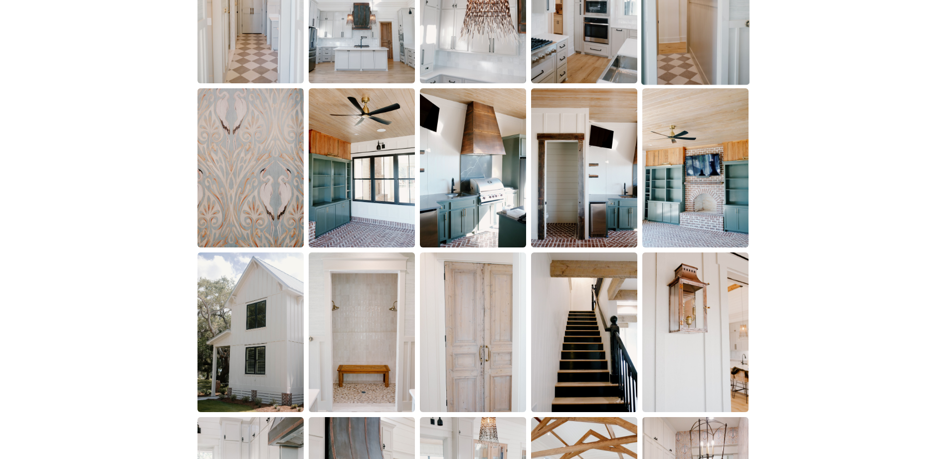
scroll to position [1098, 0]
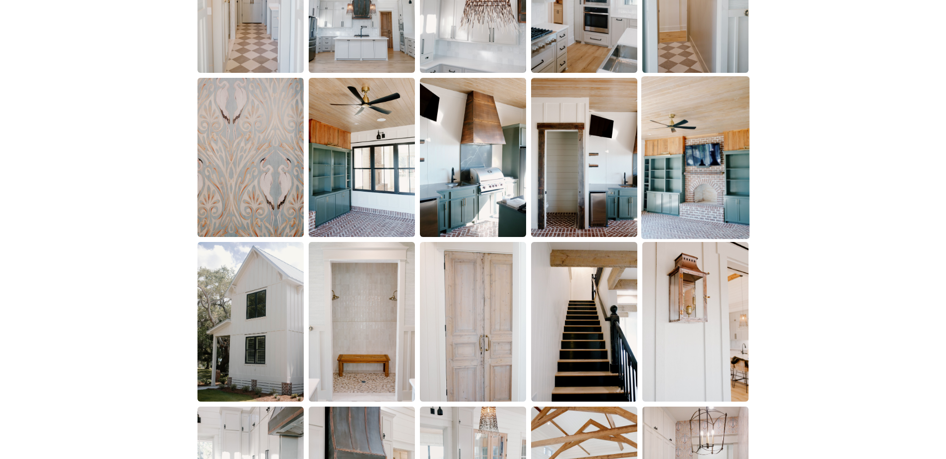
click at [677, 174] on img at bounding box center [696, 157] width 108 height 163
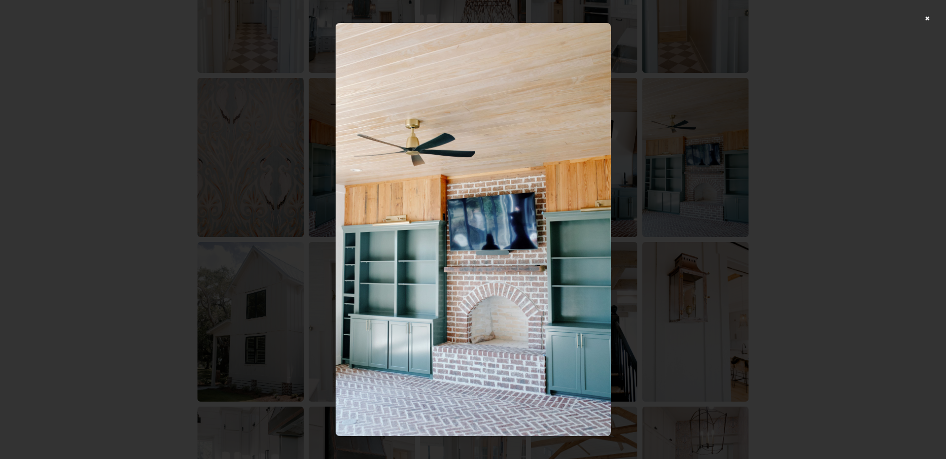
click at [819, 240] on div at bounding box center [473, 229] width 946 height 459
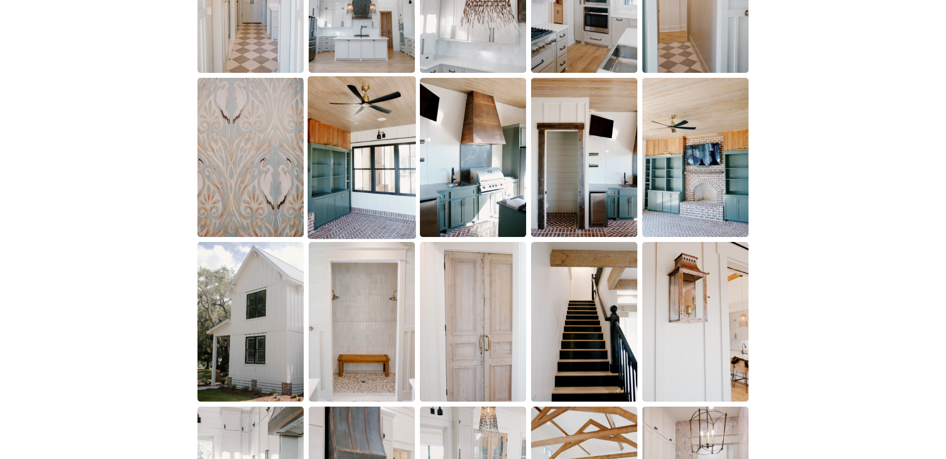
click at [354, 193] on img at bounding box center [362, 157] width 108 height 163
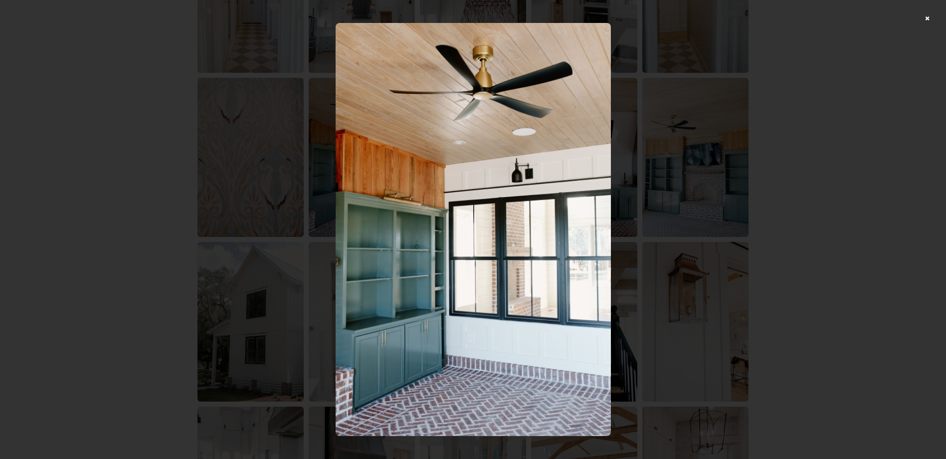
click at [805, 290] on div at bounding box center [473, 229] width 946 height 459
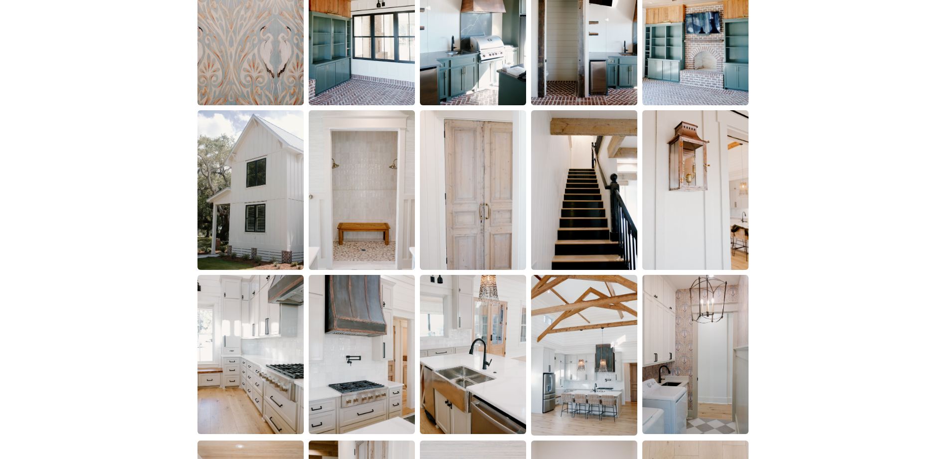
scroll to position [1247, 0]
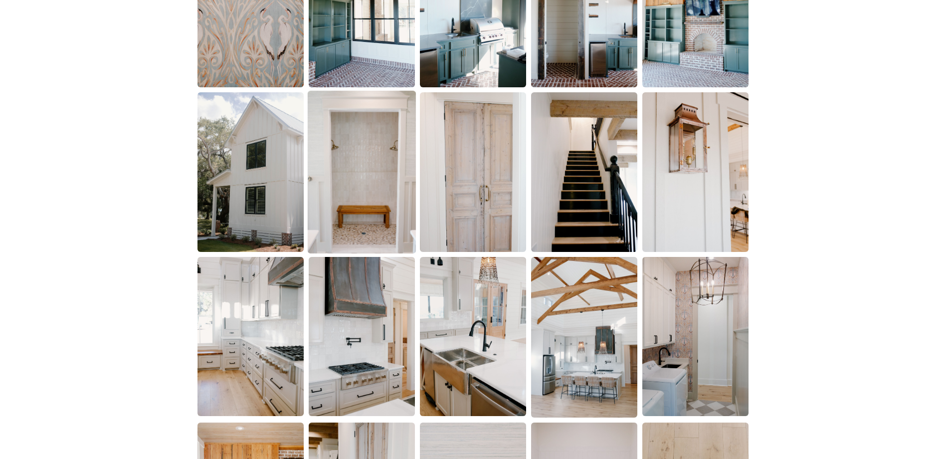
click at [391, 205] on img at bounding box center [362, 172] width 108 height 163
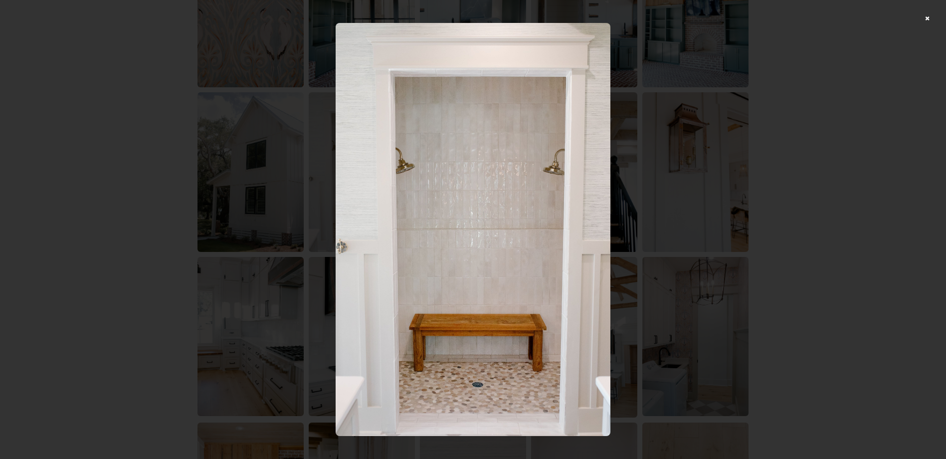
click at [822, 277] on div at bounding box center [473, 229] width 946 height 459
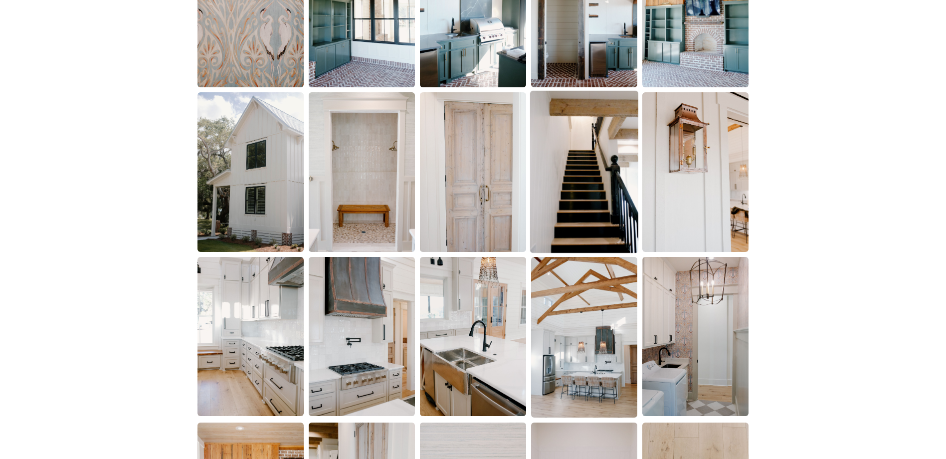
click at [593, 205] on img at bounding box center [584, 172] width 108 height 163
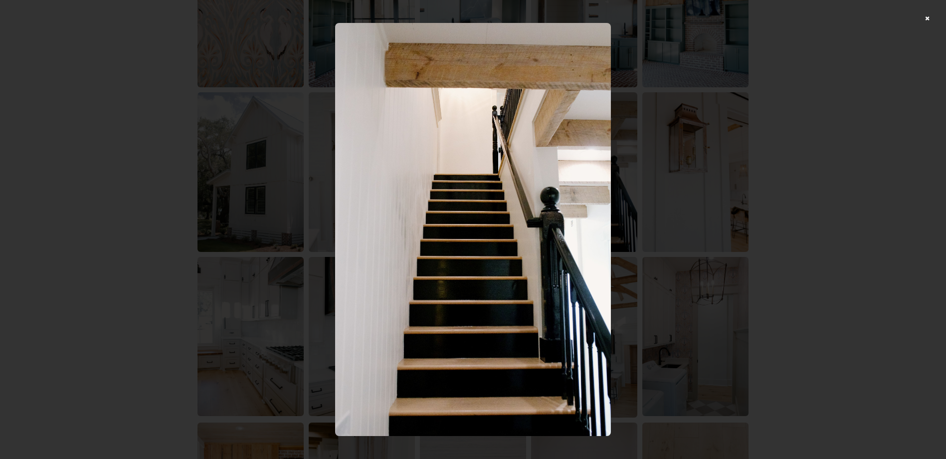
drag, startPoint x: 774, startPoint y: 232, endPoint x: 775, endPoint y: 239, distance: 7.5
click at [775, 232] on div at bounding box center [473, 229] width 946 height 459
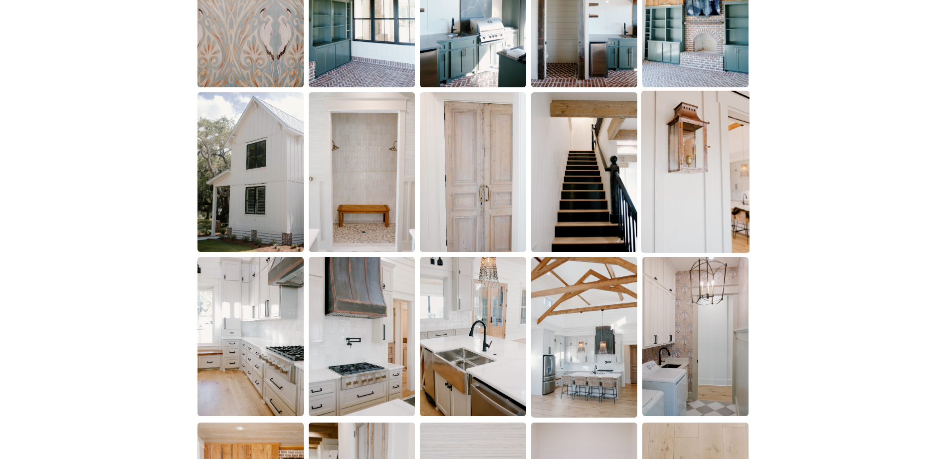
click at [695, 224] on img at bounding box center [696, 172] width 108 height 163
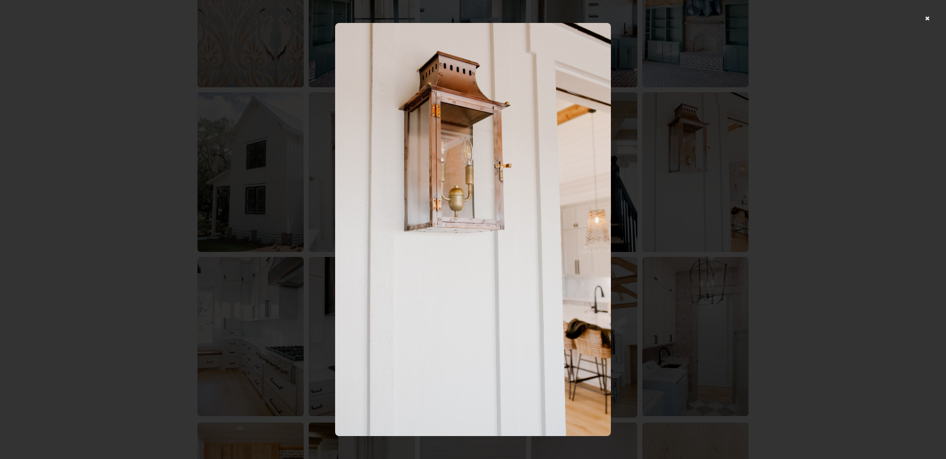
click at [862, 334] on div at bounding box center [473, 229] width 946 height 459
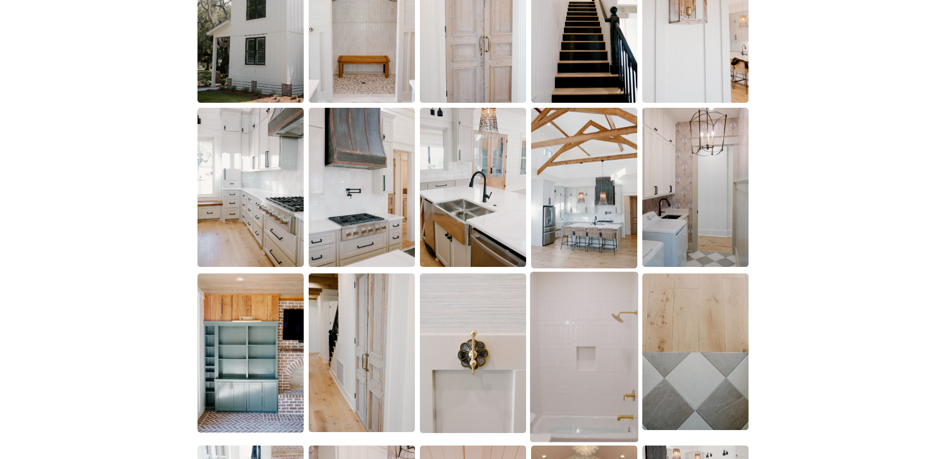
scroll to position [1397, 0]
click at [234, 192] on img at bounding box center [251, 186] width 106 height 159
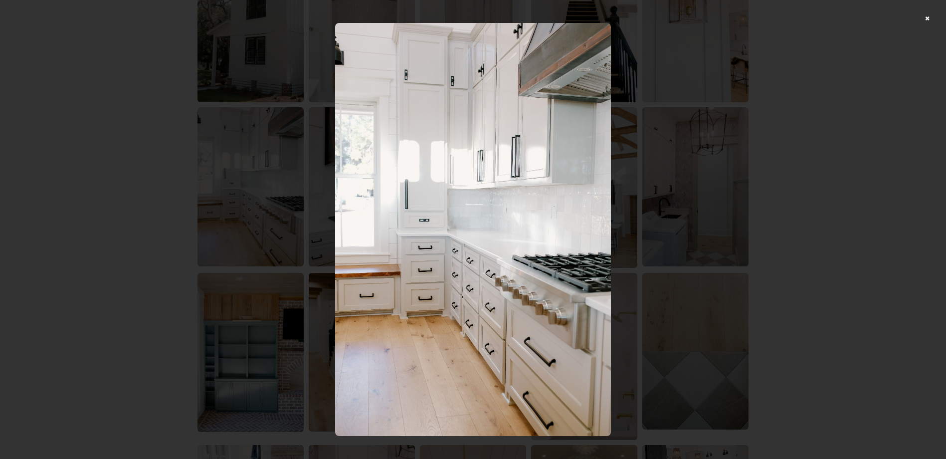
click at [682, 192] on div at bounding box center [473, 229] width 946 height 459
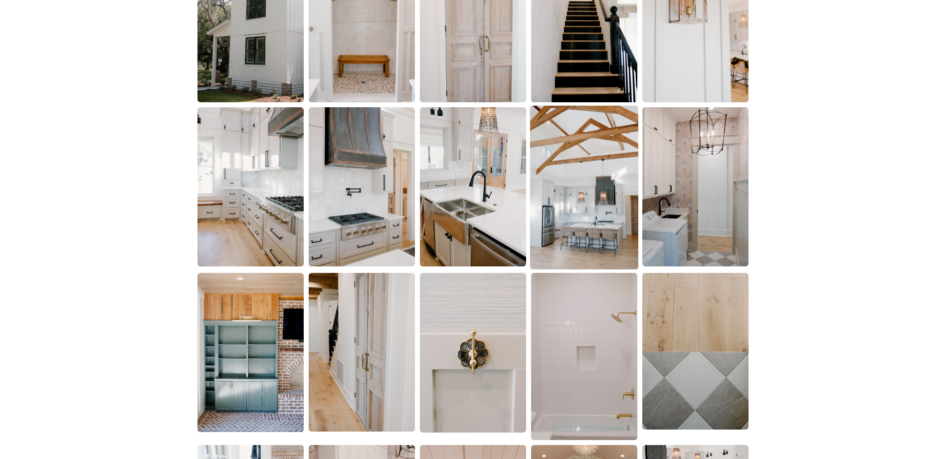
click at [609, 185] on img at bounding box center [584, 188] width 108 height 164
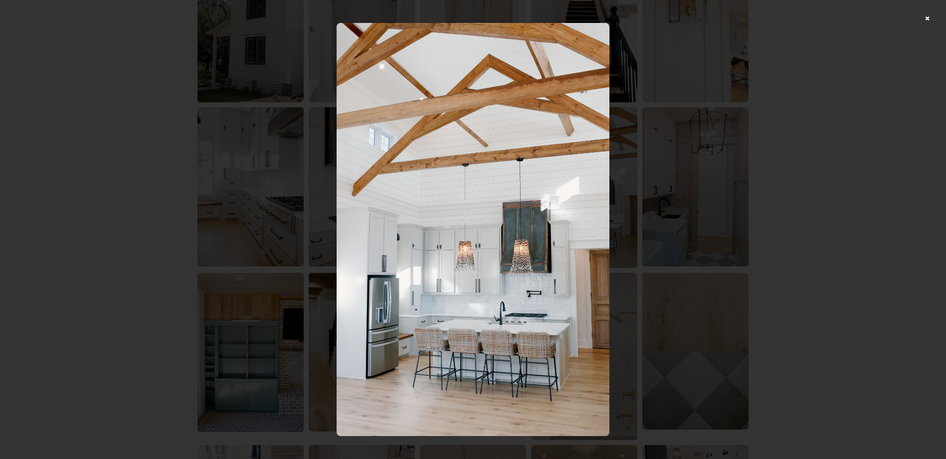
click at [726, 316] on div at bounding box center [473, 229] width 946 height 459
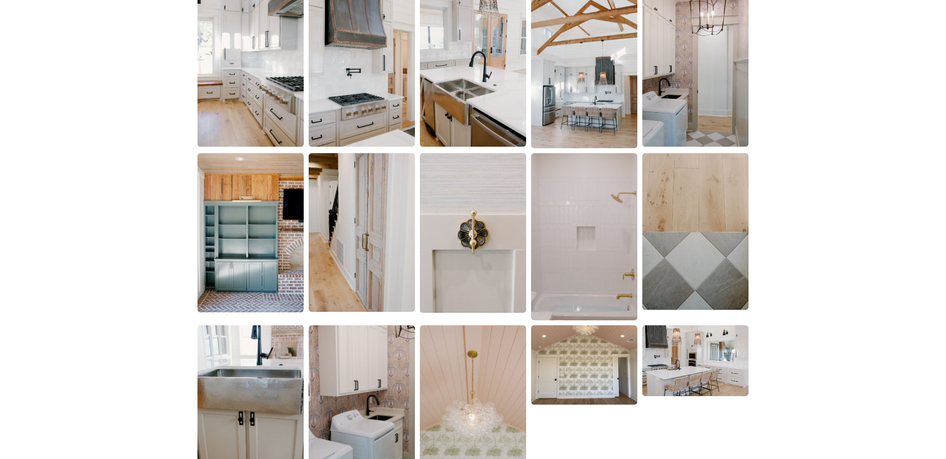
scroll to position [1597, 0]
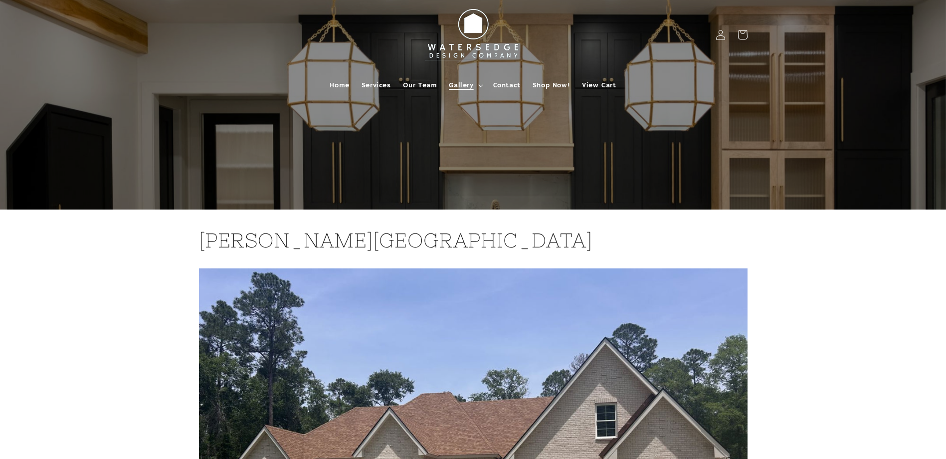
click at [460, 83] on span "Gallery" at bounding box center [461, 85] width 24 height 9
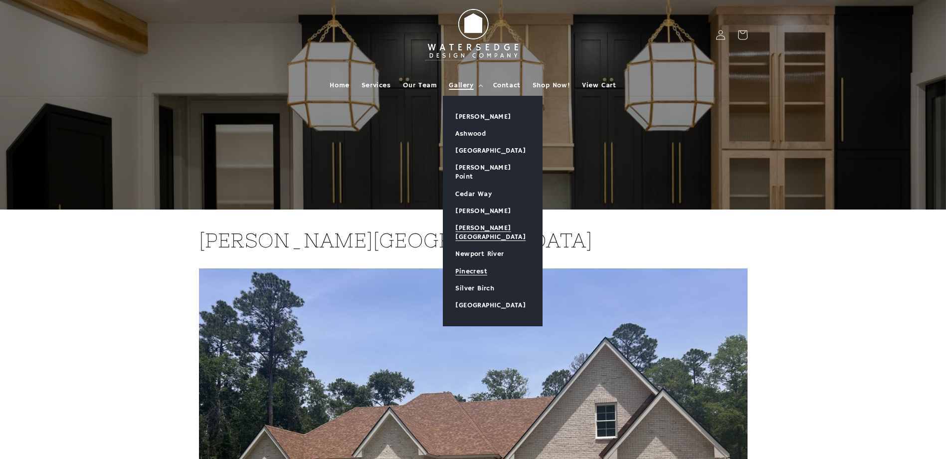
click at [481, 263] on link "Pinecrest" at bounding box center [493, 271] width 99 height 17
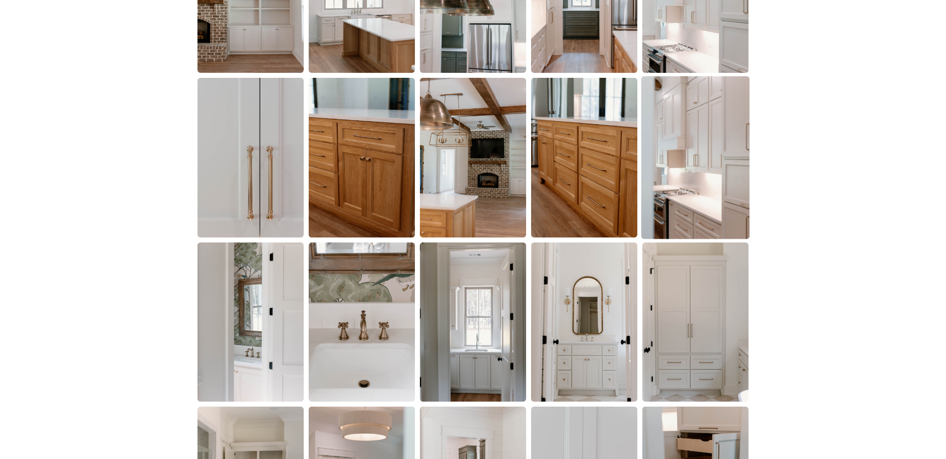
scroll to position [948, 0]
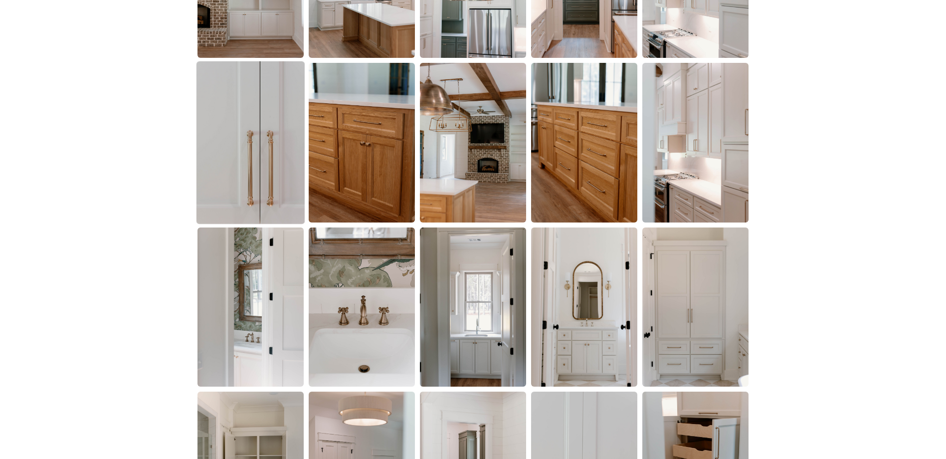
click at [254, 131] on img at bounding box center [251, 142] width 108 height 163
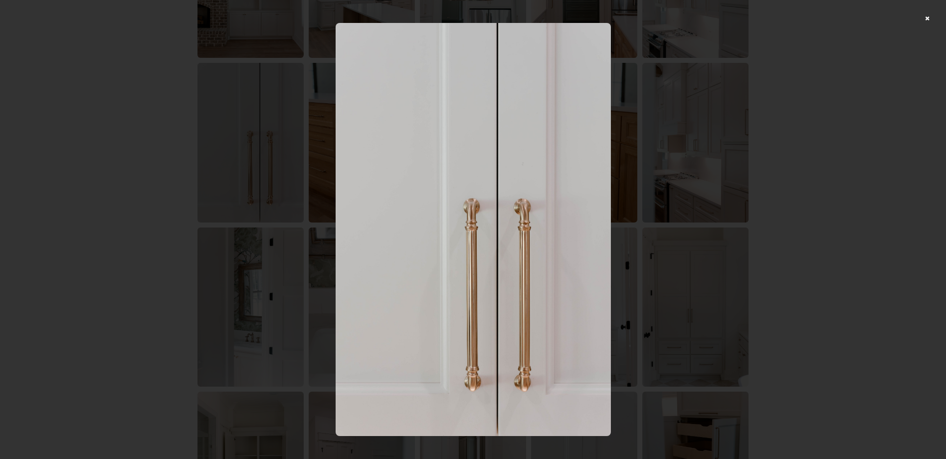
click at [550, 229] on img at bounding box center [473, 229] width 275 height 413
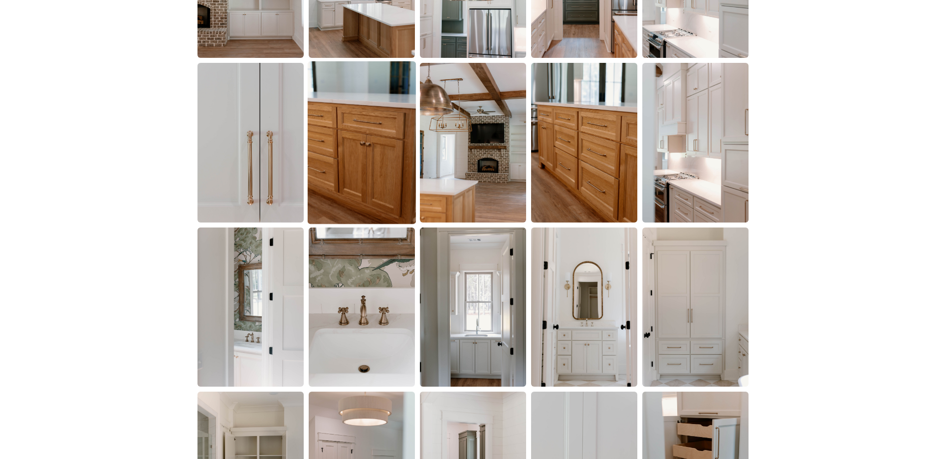
click at [365, 139] on img at bounding box center [362, 142] width 108 height 163
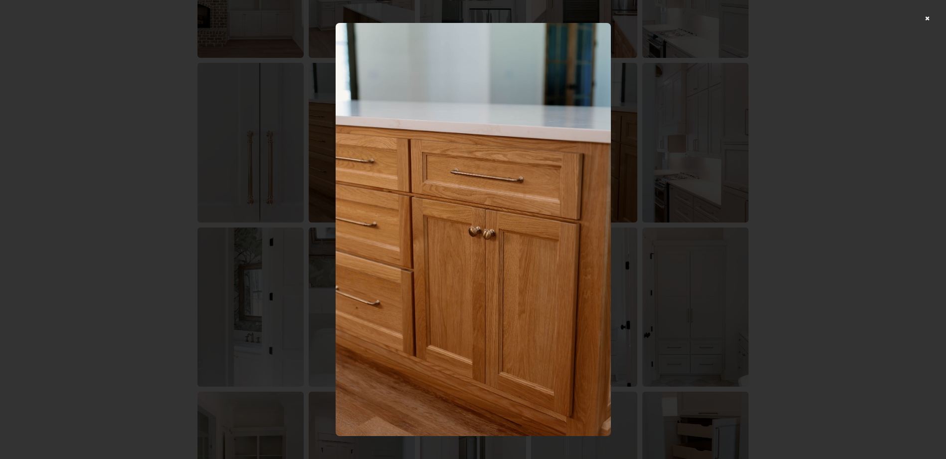
click at [681, 208] on div at bounding box center [473, 229] width 946 height 459
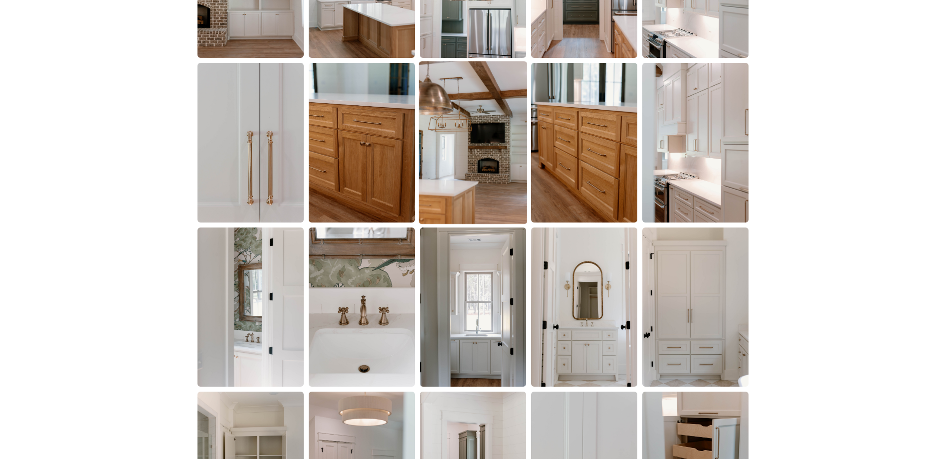
drag, startPoint x: 512, startPoint y: 151, endPoint x: 569, endPoint y: 168, distance: 59.4
click at [511, 151] on img at bounding box center [473, 143] width 106 height 160
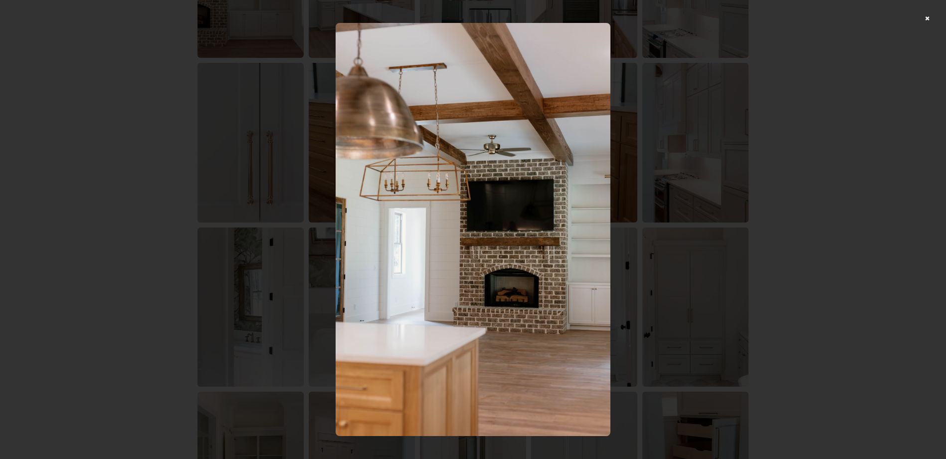
click at [728, 222] on div at bounding box center [473, 229] width 946 height 459
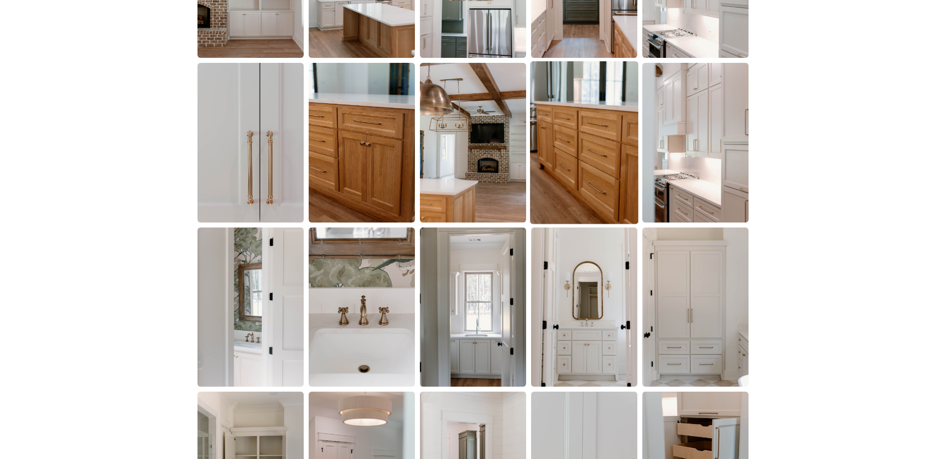
click at [612, 179] on img at bounding box center [584, 142] width 108 height 163
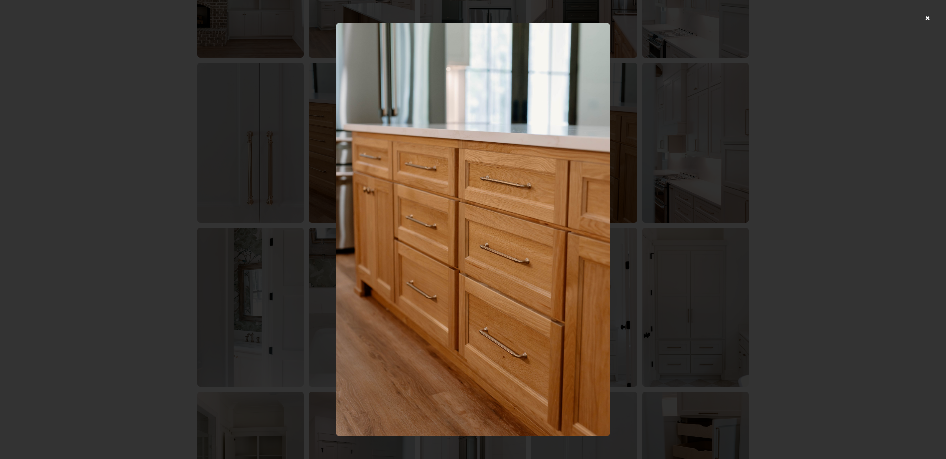
click at [761, 223] on div at bounding box center [473, 229] width 946 height 459
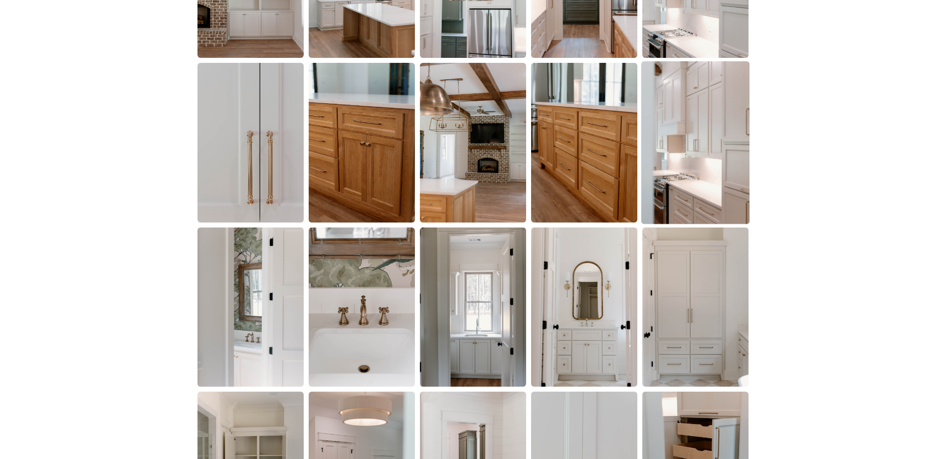
click at [656, 169] on img at bounding box center [696, 142] width 108 height 163
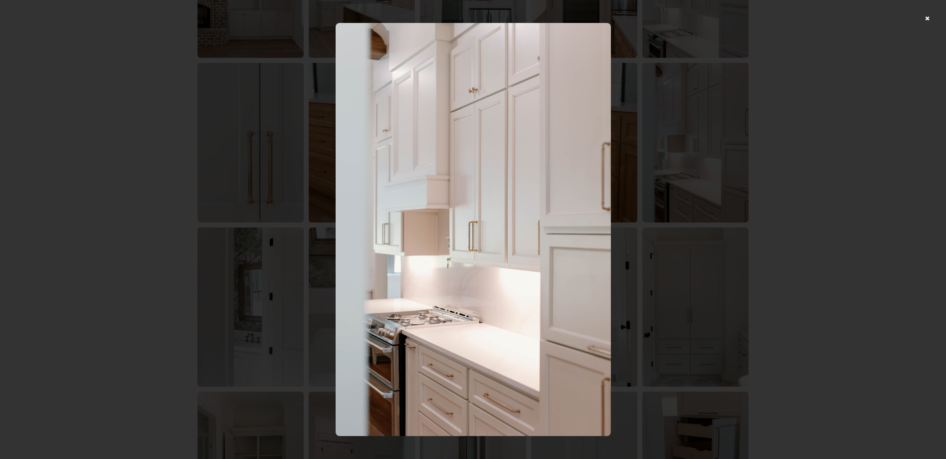
click at [765, 213] on div at bounding box center [473, 229] width 946 height 459
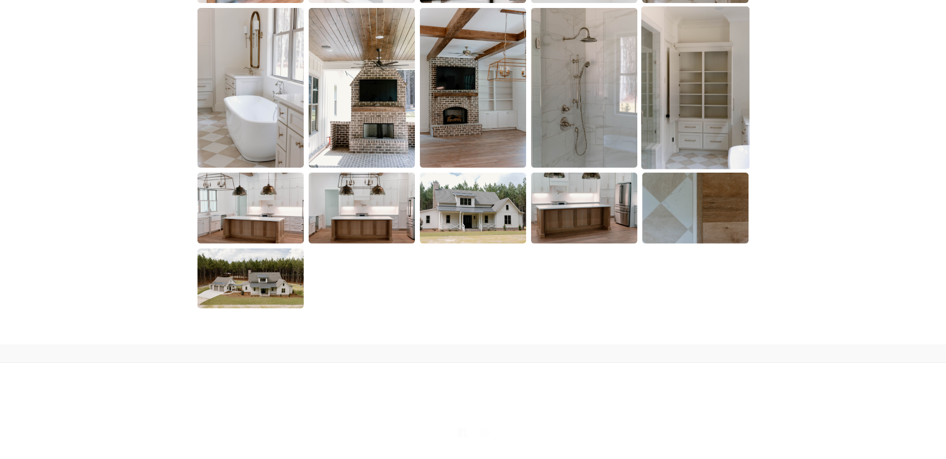
scroll to position [1696, 0]
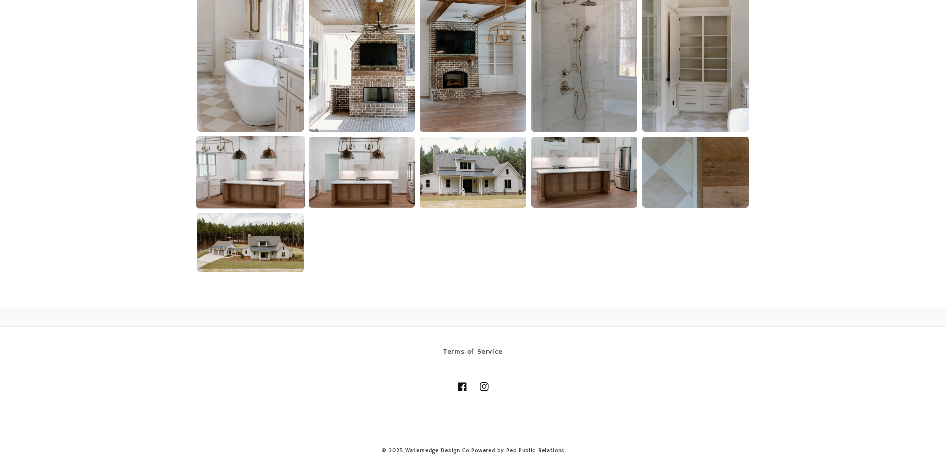
click at [275, 191] on img at bounding box center [251, 172] width 108 height 72
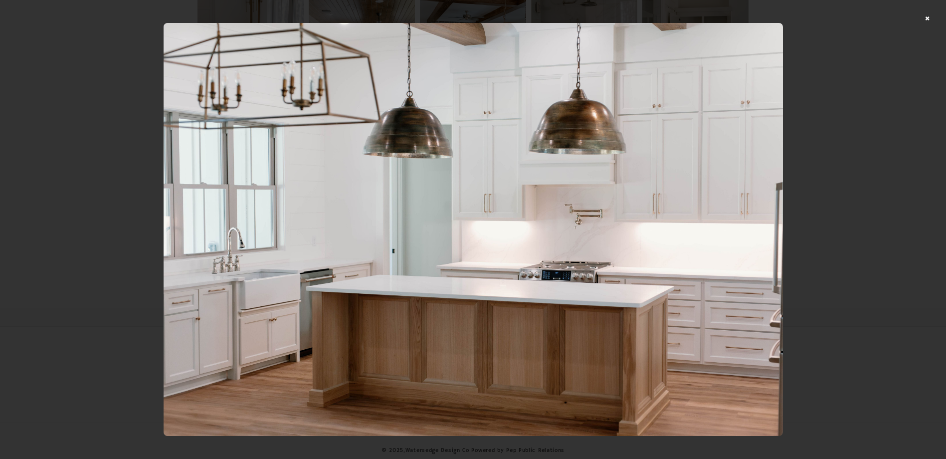
click at [864, 223] on div at bounding box center [473, 229] width 946 height 459
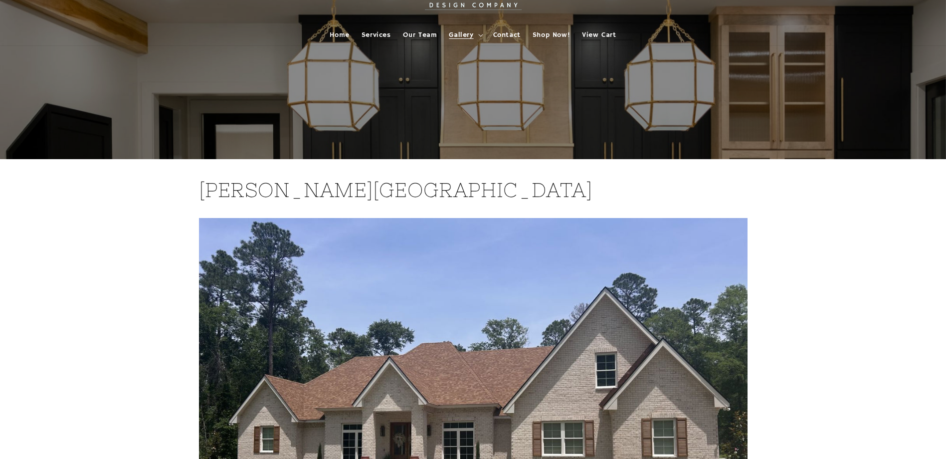
scroll to position [50, 0]
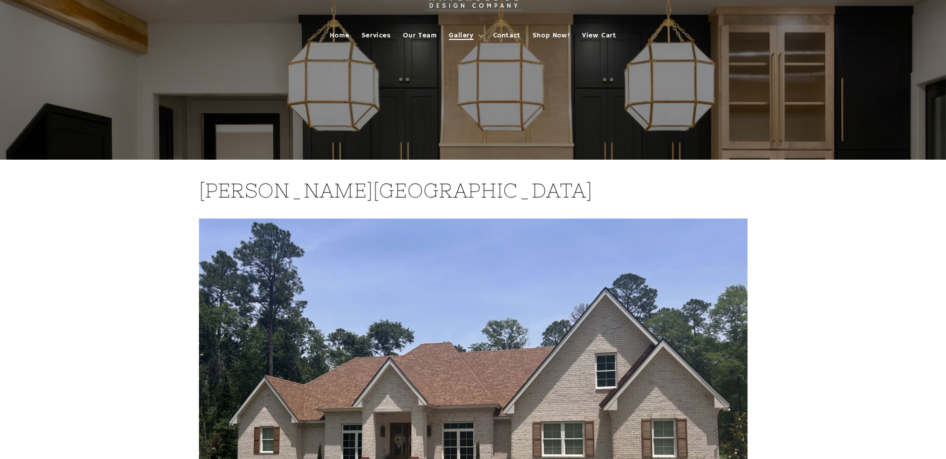
click at [467, 40] on summary "Gallery" at bounding box center [465, 35] width 44 height 21
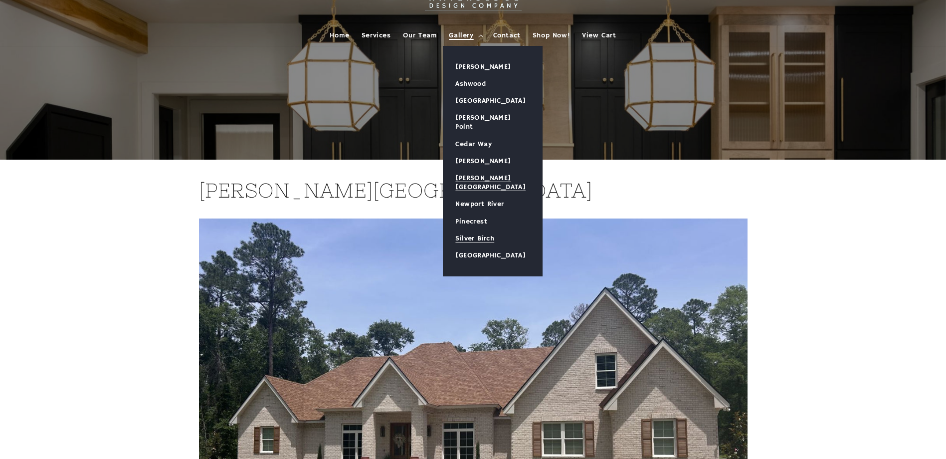
click at [475, 230] on link "Silver Birch" at bounding box center [493, 238] width 99 height 17
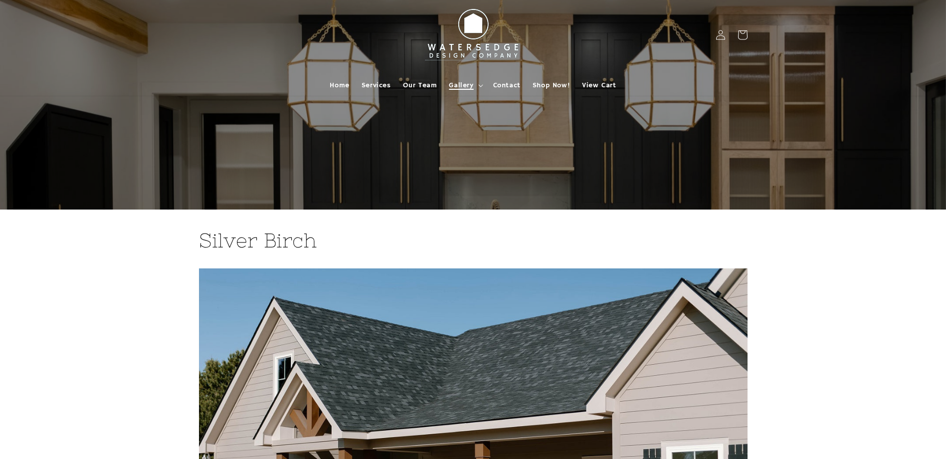
click at [462, 84] on span "Gallery" at bounding box center [461, 85] width 24 height 9
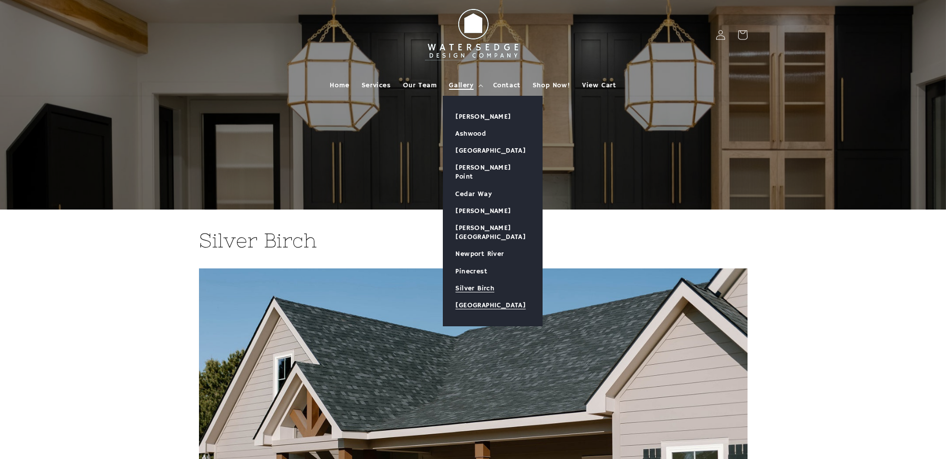
click at [474, 297] on link "[GEOGRAPHIC_DATA]" at bounding box center [493, 305] width 99 height 17
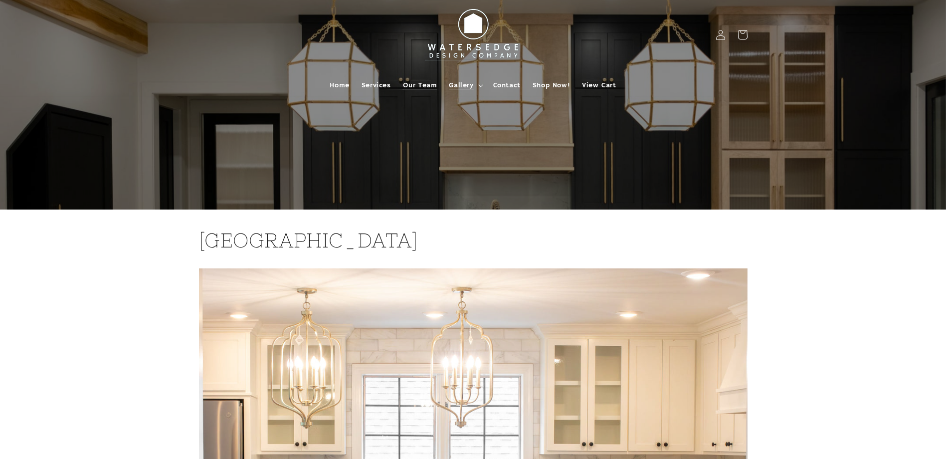
click at [424, 87] on span "Our Team" at bounding box center [420, 85] width 34 height 9
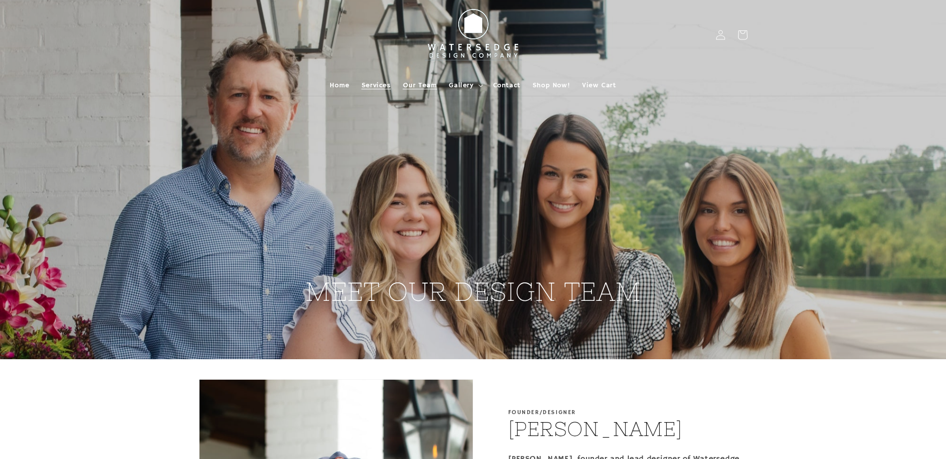
click at [373, 82] on span "Services" at bounding box center [376, 85] width 29 height 9
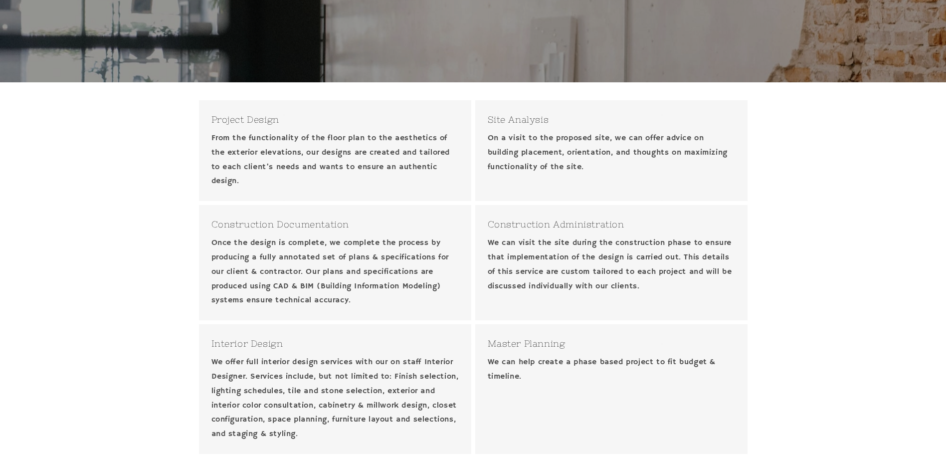
scroll to position [299, 0]
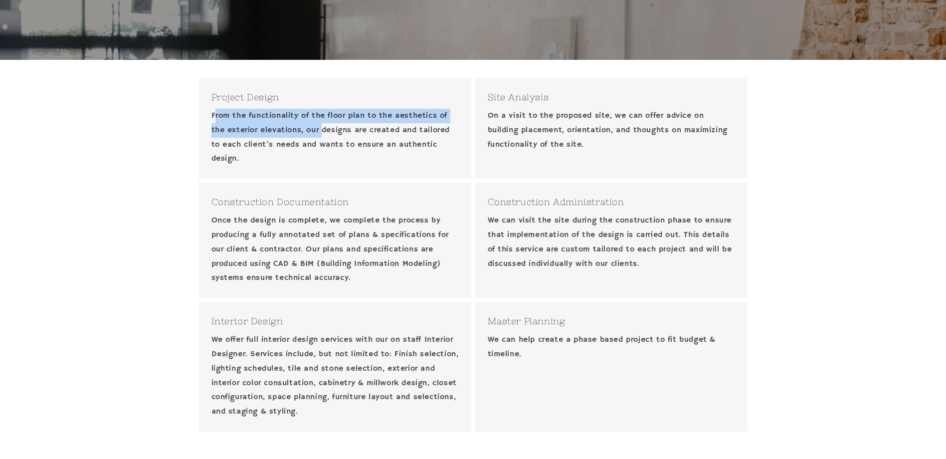
drag, startPoint x: 218, startPoint y: 115, endPoint x: 325, endPoint y: 123, distance: 107.6
click at [325, 123] on p "From the functionality of the floor plan to the aesthetics of the exterior elev…" at bounding box center [335, 137] width 247 height 57
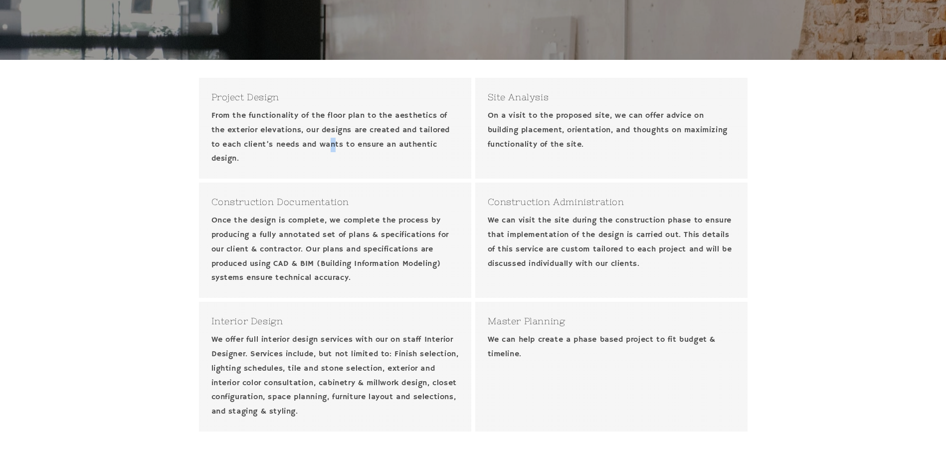
drag, startPoint x: 325, startPoint y: 123, endPoint x: 337, endPoint y: 141, distance: 21.2
click at [337, 141] on p "From the functionality of the floor plan to the aesthetics of the exterior elev…" at bounding box center [335, 137] width 247 height 57
drag, startPoint x: 337, startPoint y: 141, endPoint x: 407, endPoint y: 168, distance: 75.5
click at [407, 168] on div "Project Design From the functionality of the floor plan to the aesthetics of th…" at bounding box center [335, 128] width 272 height 101
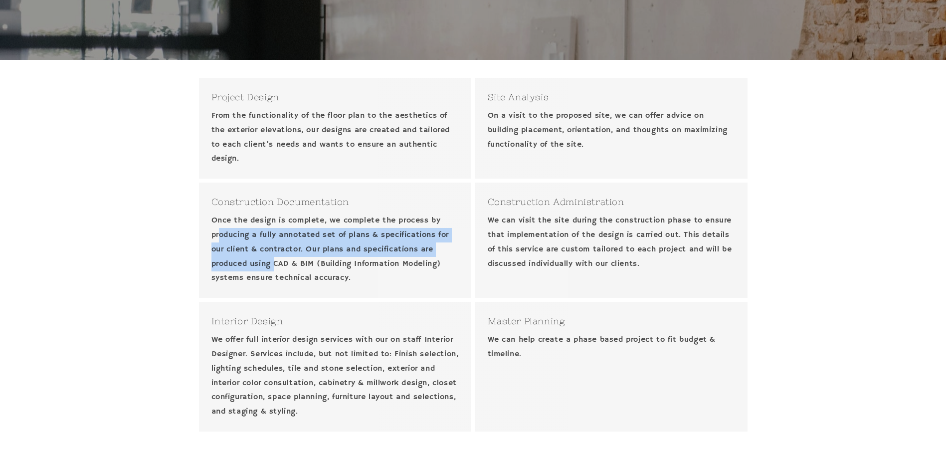
drag, startPoint x: 224, startPoint y: 238, endPoint x: 274, endPoint y: 258, distance: 54.2
click at [274, 258] on p "Once the design is complete, we complete the process by producing a fully annot…" at bounding box center [335, 250] width 247 height 72
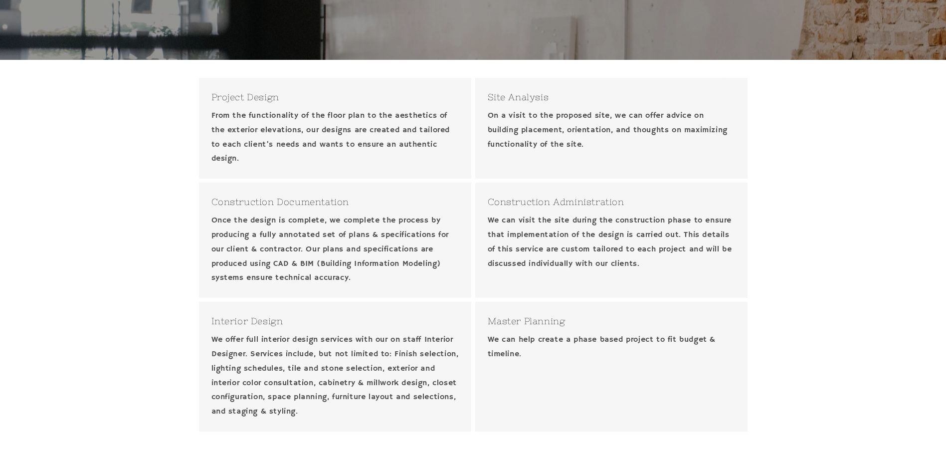
drag, startPoint x: 274, startPoint y: 258, endPoint x: 270, endPoint y: 280, distance: 21.9
click at [271, 281] on p "Once the design is complete, we complete the process by producing a fully annot…" at bounding box center [335, 250] width 247 height 72
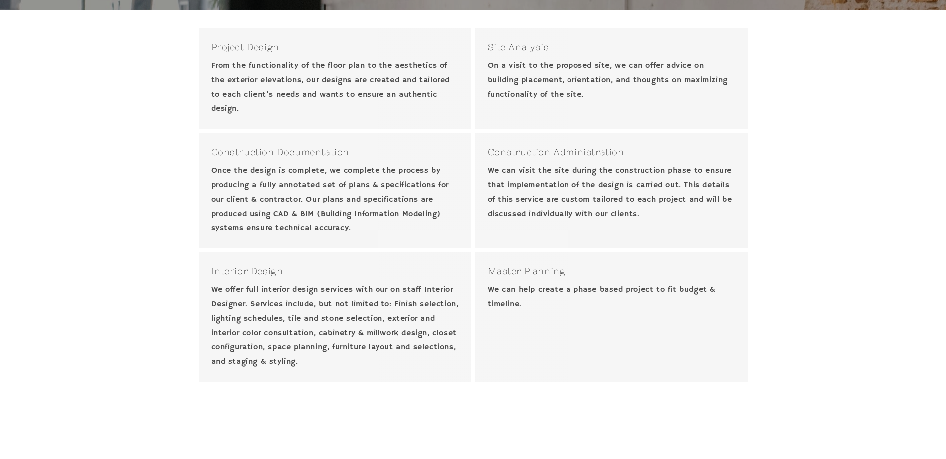
scroll to position [399, 0]
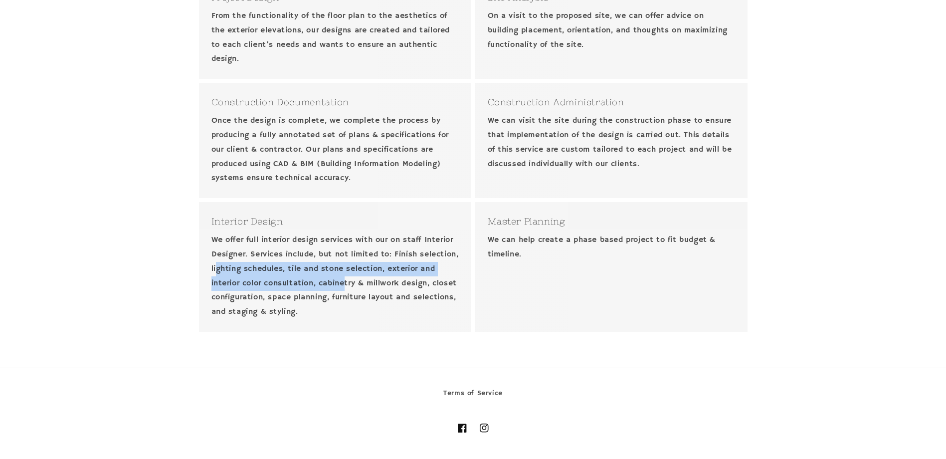
drag, startPoint x: 257, startPoint y: 268, endPoint x: 399, endPoint y: 280, distance: 142.2
click at [399, 280] on p "We offer full interior design services with our on staff Interior Designer. Ser…" at bounding box center [335, 276] width 247 height 86
drag, startPoint x: 399, startPoint y: 280, endPoint x: 359, endPoint y: 288, distance: 41.1
click at [359, 288] on p "We offer full interior design services with our on staff Interior Designer. Ser…" at bounding box center [335, 276] width 247 height 86
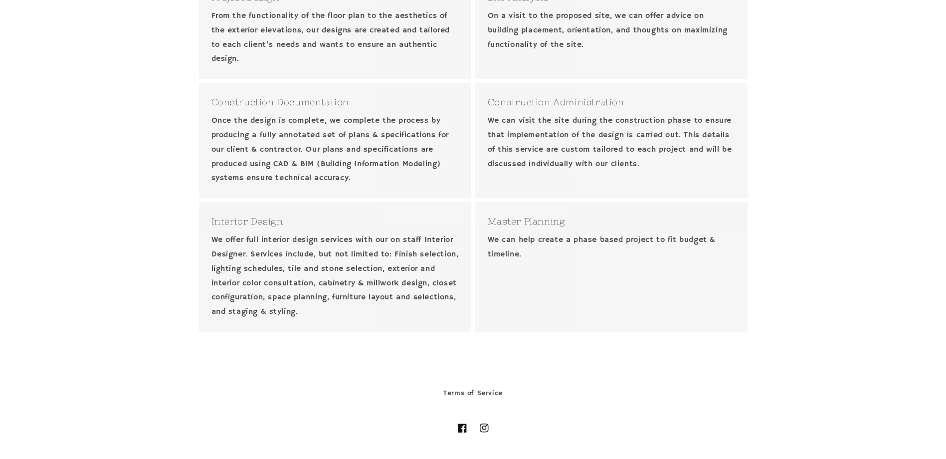
click at [213, 295] on p "We offer full interior design services with our on staff Interior Designer. Ser…" at bounding box center [335, 276] width 247 height 86
click at [170, 301] on div "Project Design From the functionality of the floor plan to the aesthetics of th…" at bounding box center [473, 155] width 946 height 390
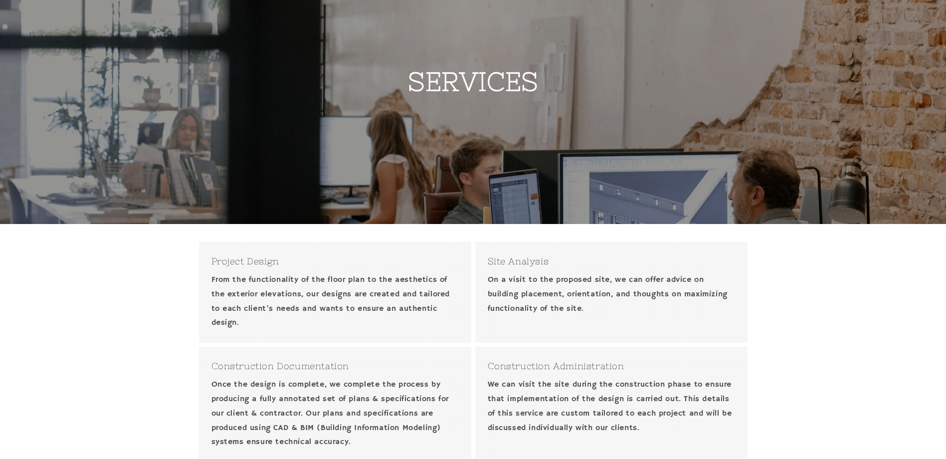
scroll to position [0, 0]
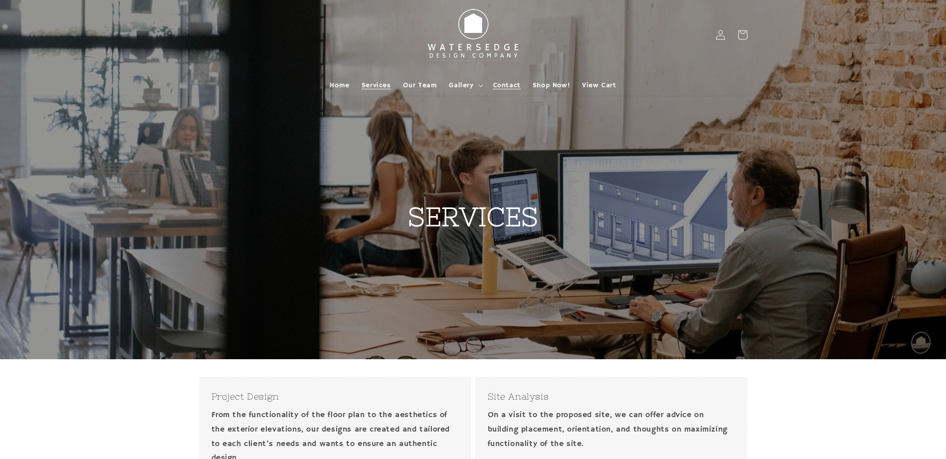
click at [508, 87] on span "Contact" at bounding box center [506, 85] width 27 height 9
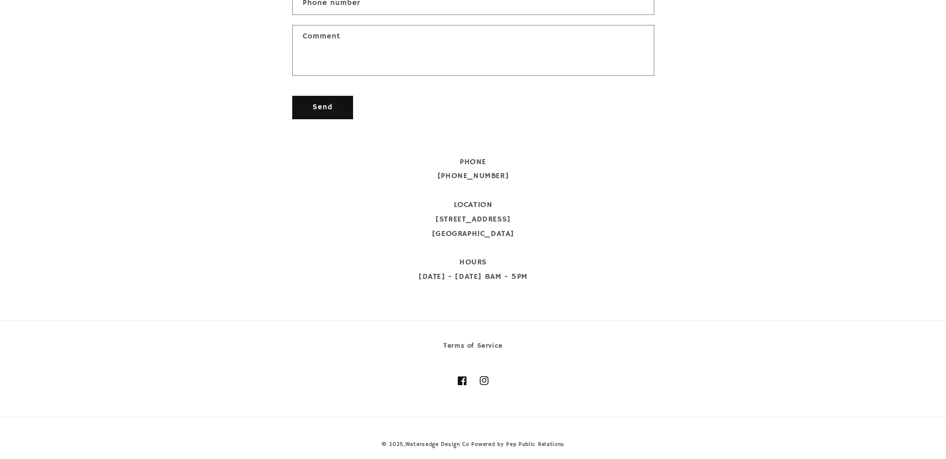
scroll to position [483, 0]
